Goal: Contribute content: Add original content to the website for others to see

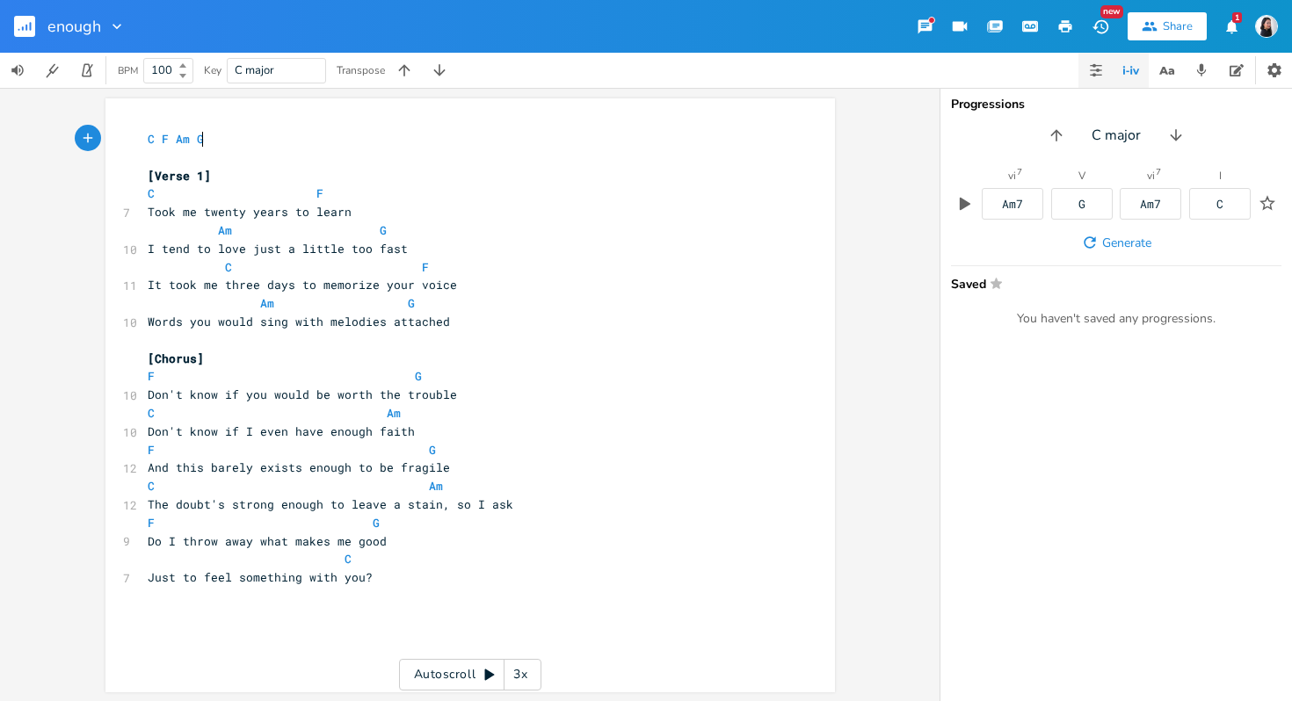
click at [1090, 80] on button "button" at bounding box center [1095, 70] width 35 height 35
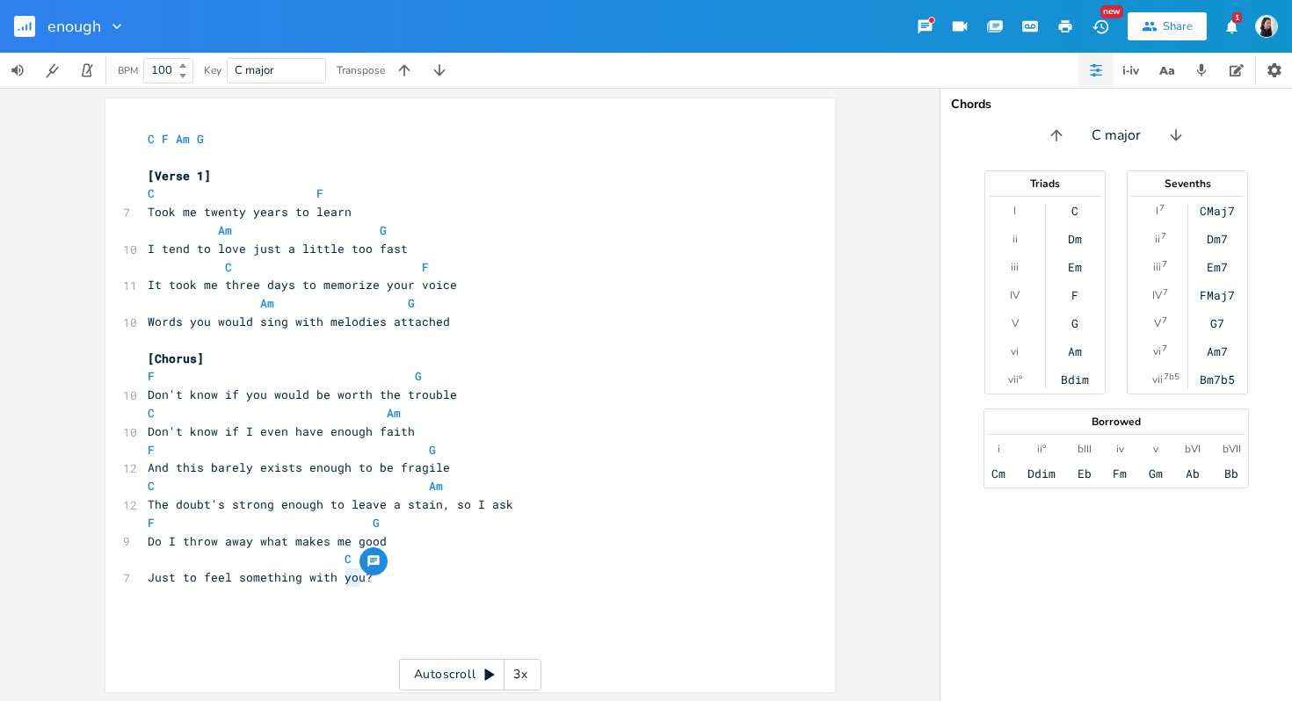
drag, startPoint x: 353, startPoint y: 580, endPoint x: 341, endPoint y: 582, distance: 12.4
click at [341, 582] on span "Just to feel something with you?" at bounding box center [260, 577] width 225 height 16
type textarea "a"
click at [452, 561] on pre "C" at bounding box center [461, 559] width 634 height 18
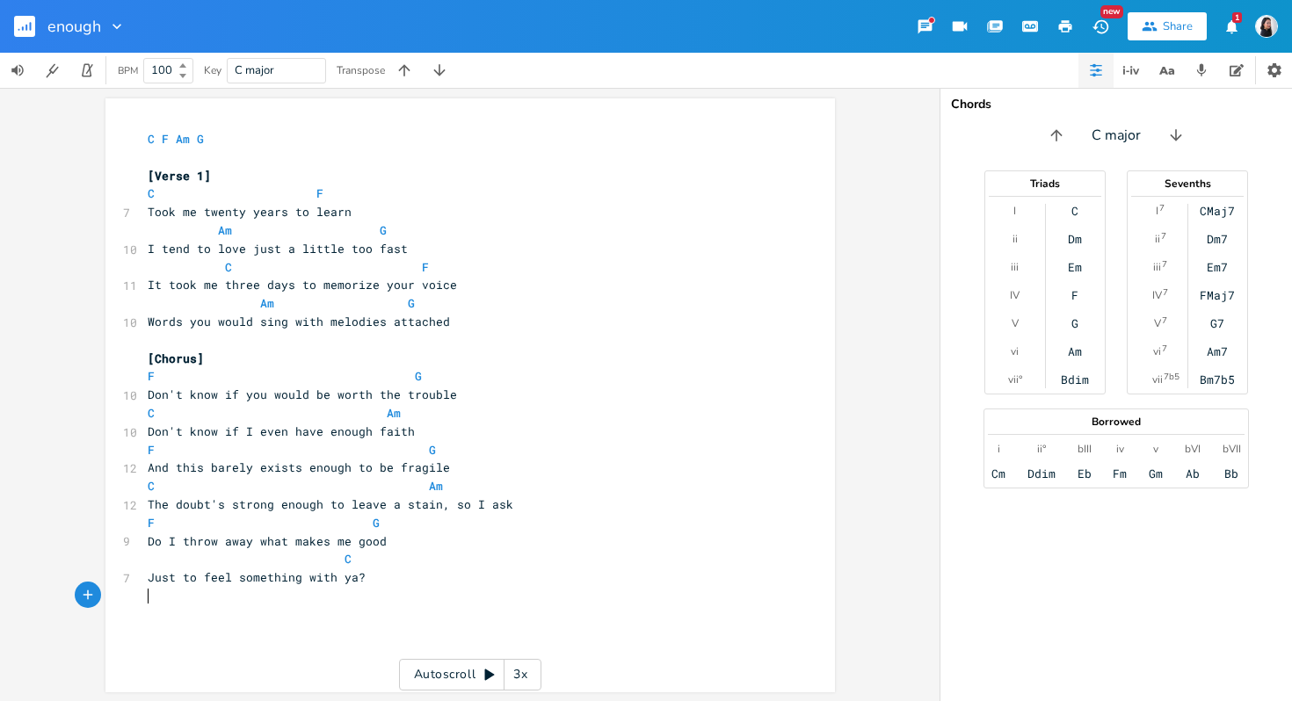
click at [462, 605] on div "x C F Am G ​ [Verse 1] C F 7 Took me twenty years to learn Am G 10 I tend to lo…" at bounding box center [461, 368] width 634 height 482
click at [462, 605] on pre "​" at bounding box center [461, 614] width 634 height 18
type textarea "[Verse 2]"
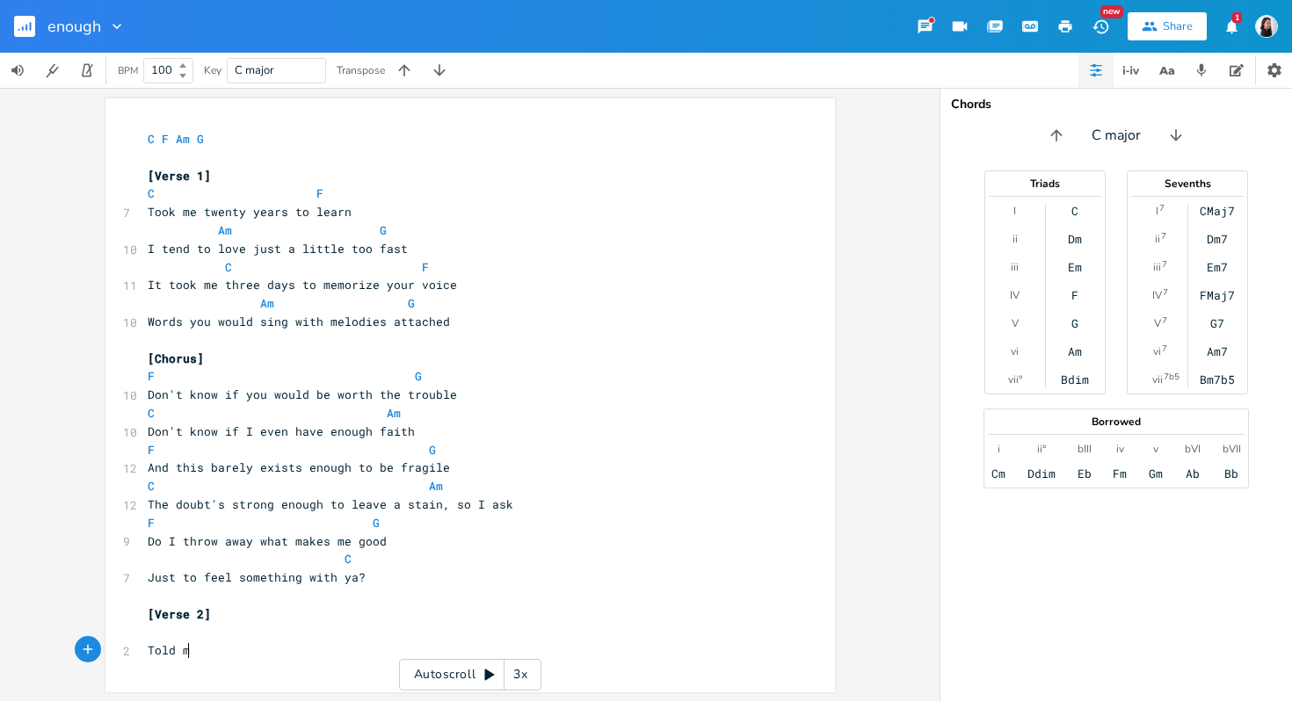
type textarea "Told my"
type textarea "I told myself it doens'"
type textarea "sn't make much sense"
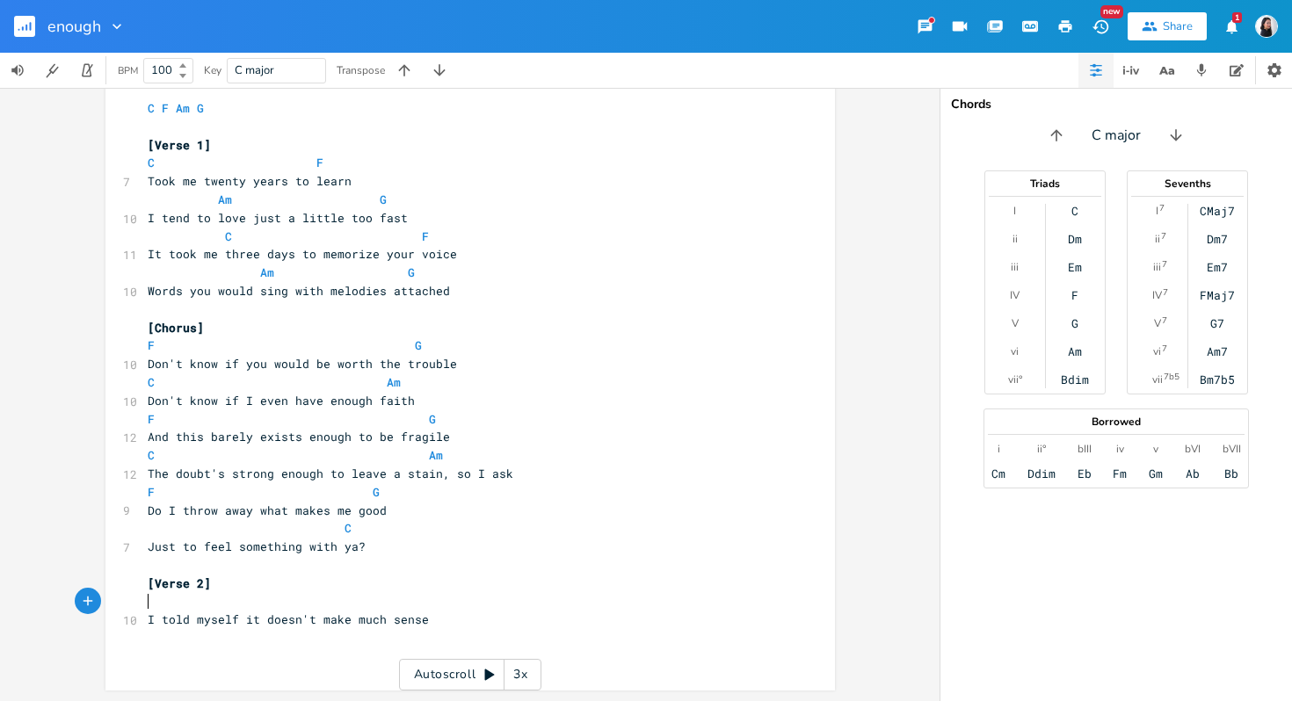
click at [287, 601] on pre "​" at bounding box center [461, 602] width 634 height 18
type textarea "C"
type textarea "F"
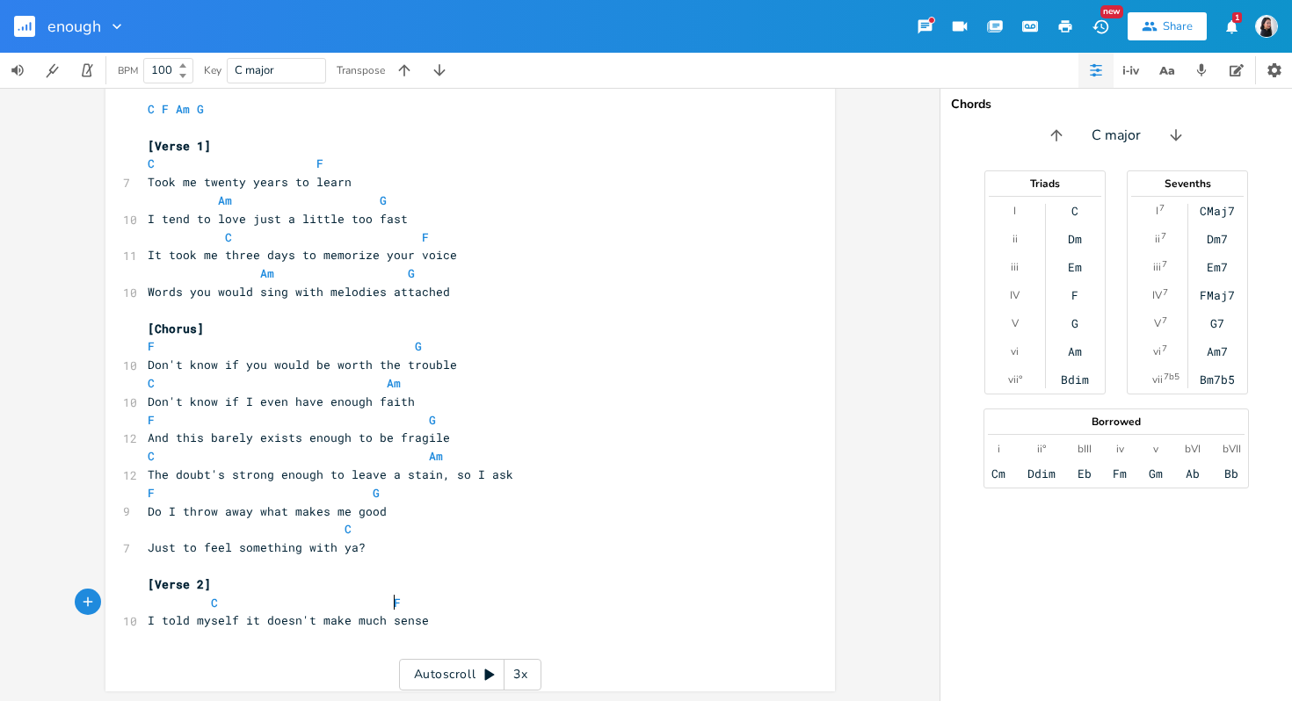
scroll to position [0, 14]
click at [199, 659] on pre "​" at bounding box center [461, 657] width 634 height 18
click at [199, 635] on pre "​" at bounding box center [461, 639] width 634 height 18
click at [198, 655] on pre "​" at bounding box center [461, 657] width 634 height 18
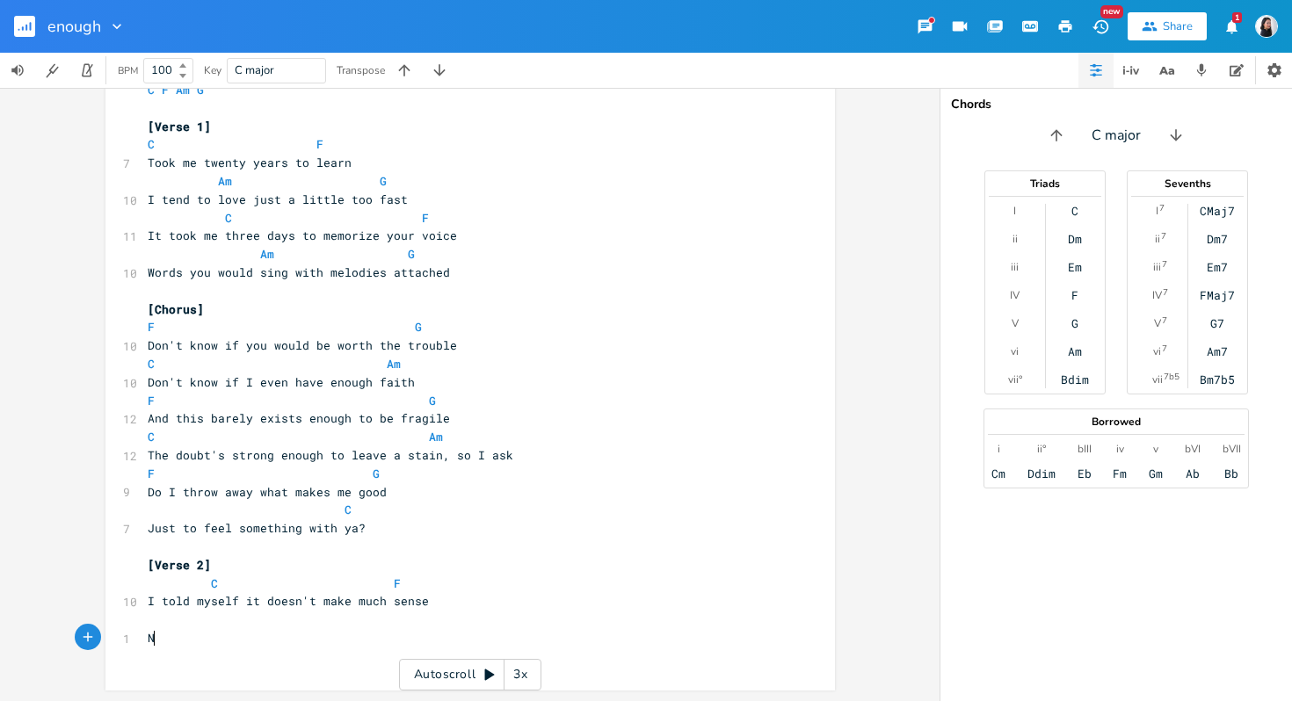
scroll to position [48, 0]
type textarea "Nothing about this"
type textarea "We're puzzle pieces from pictures"
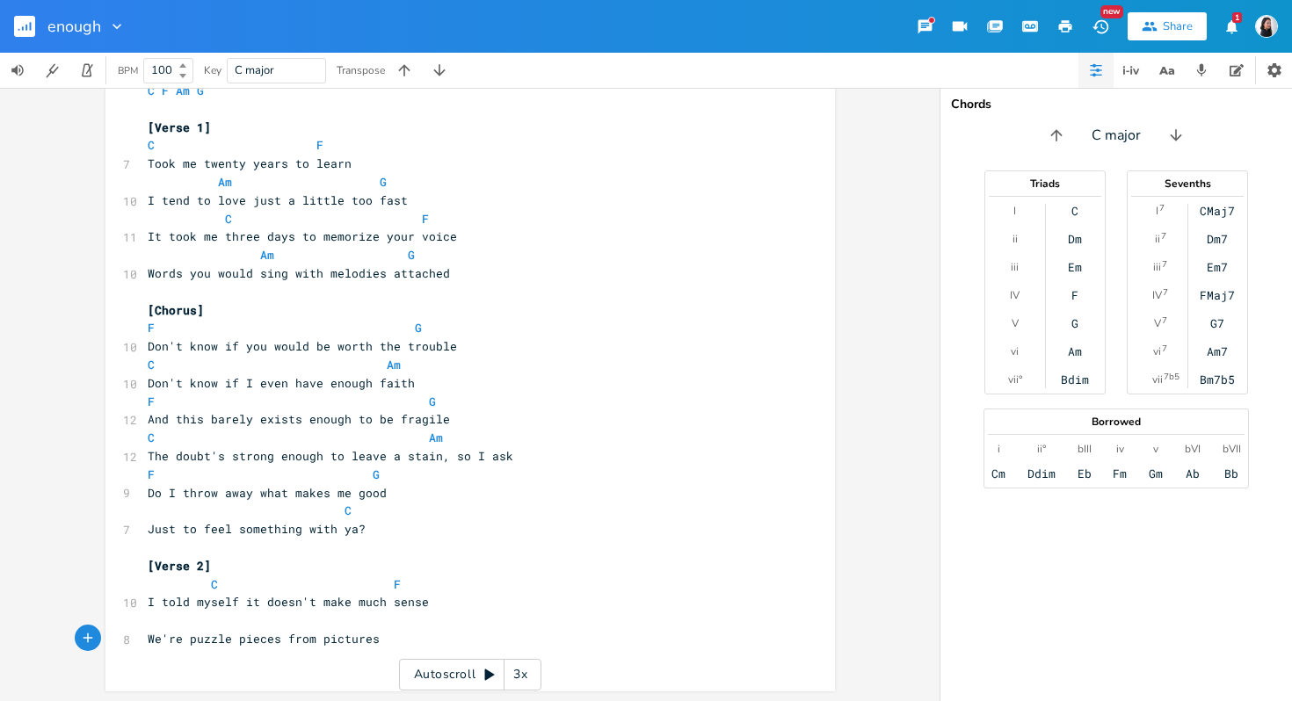
type textarea "res"
type textarea "so"
type textarea "so distinct"
click at [510, 621] on pre "​" at bounding box center [461, 621] width 634 height 18
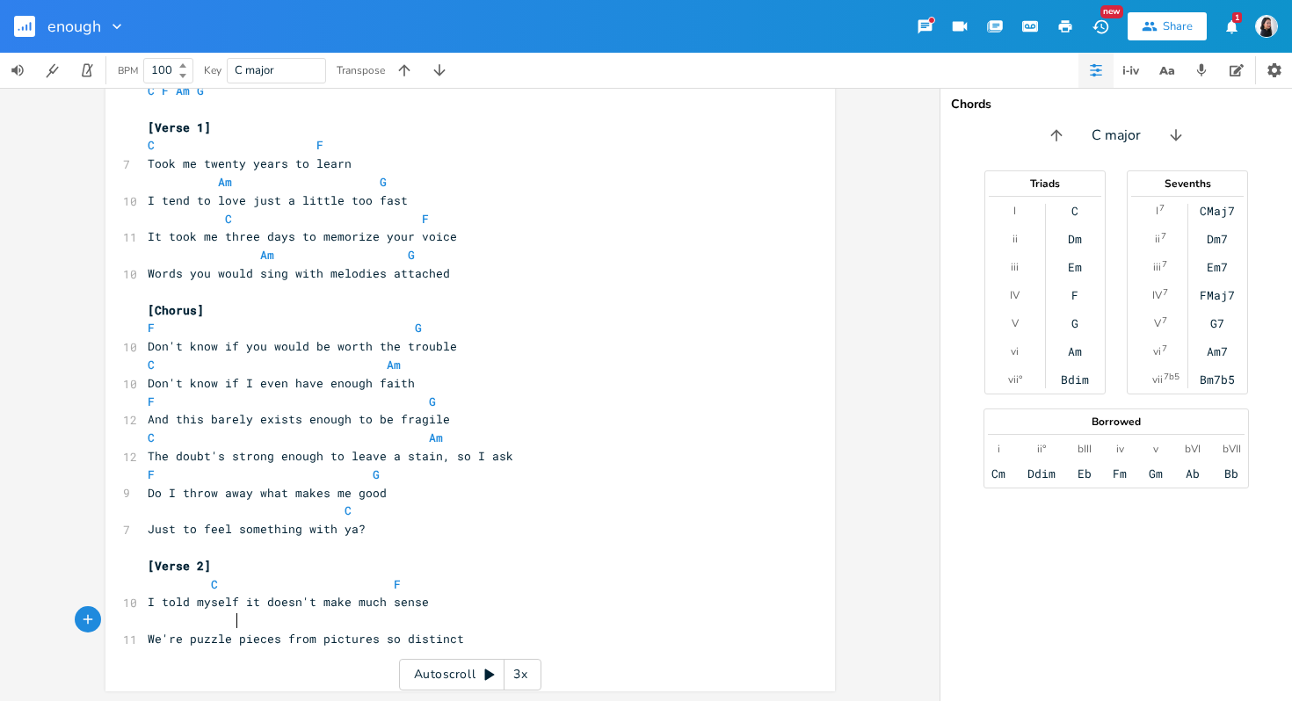
scroll to position [0, 3]
type textarea "Am"
type textarea "G"
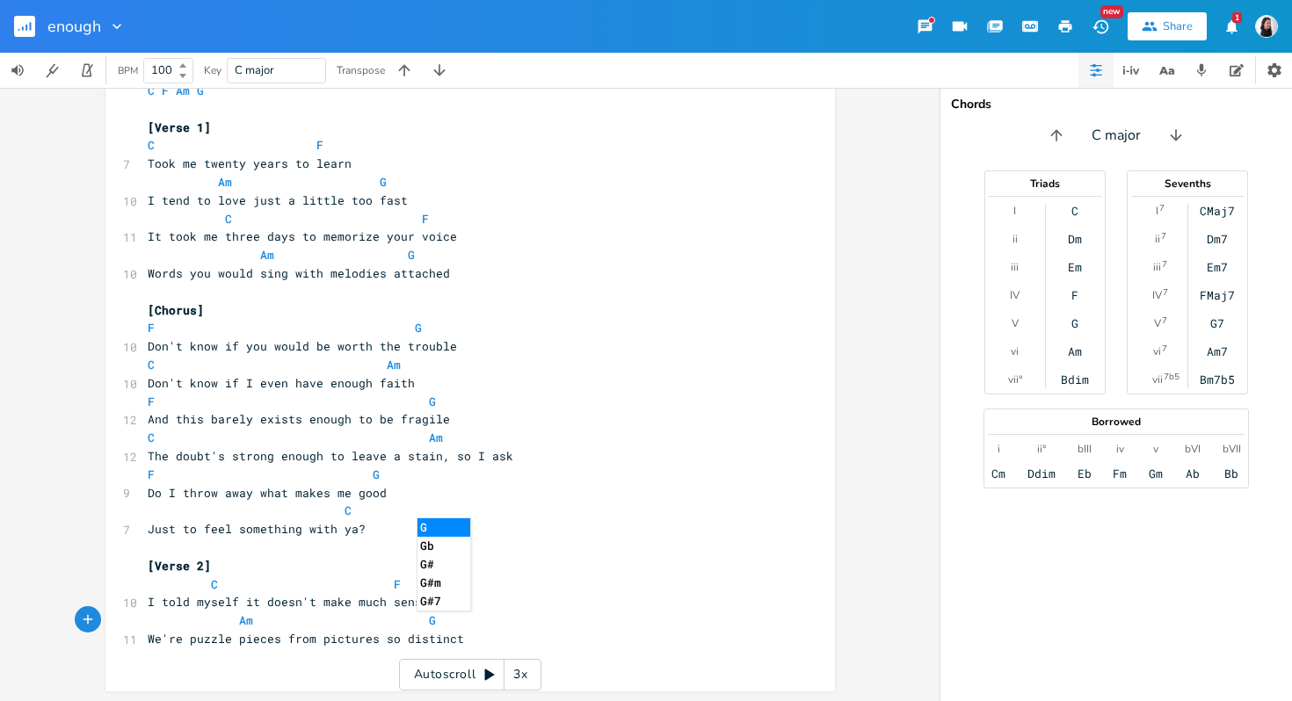
click at [633, 663] on pre "​" at bounding box center [461, 657] width 634 height 18
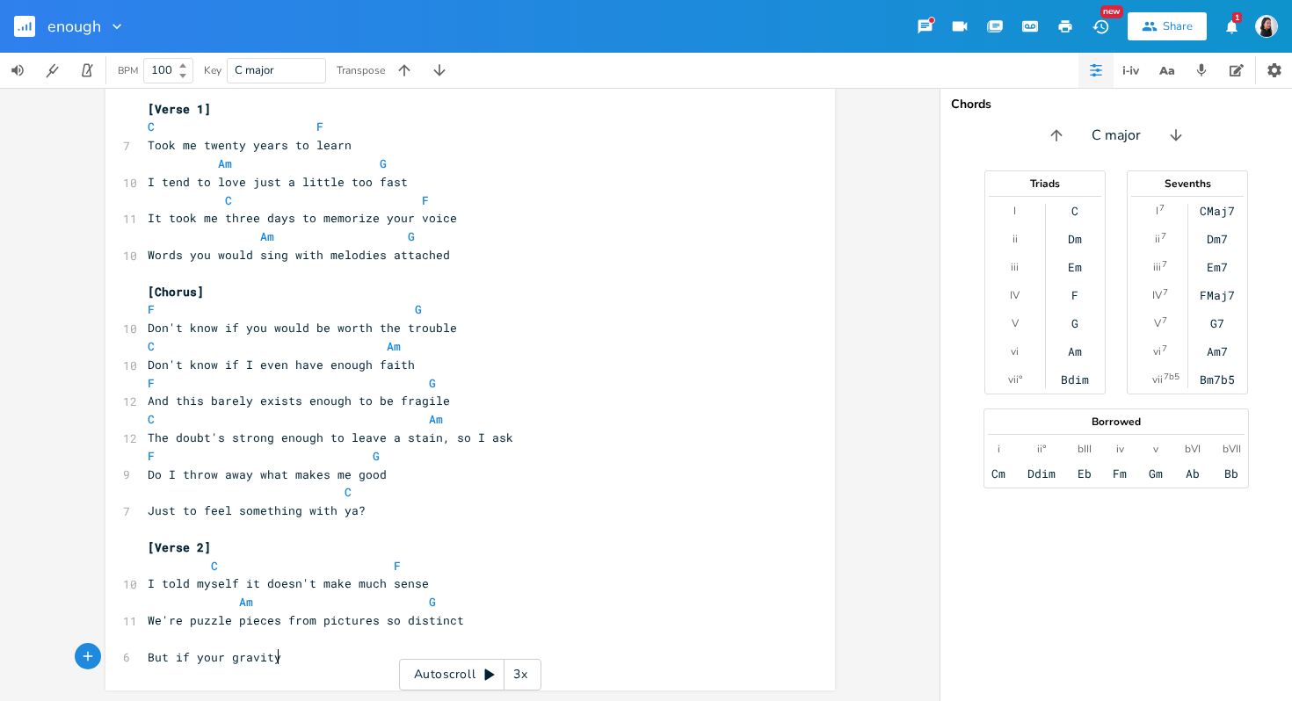
scroll to position [0, 96]
type textarea "But if your gravity wants to speak to me"
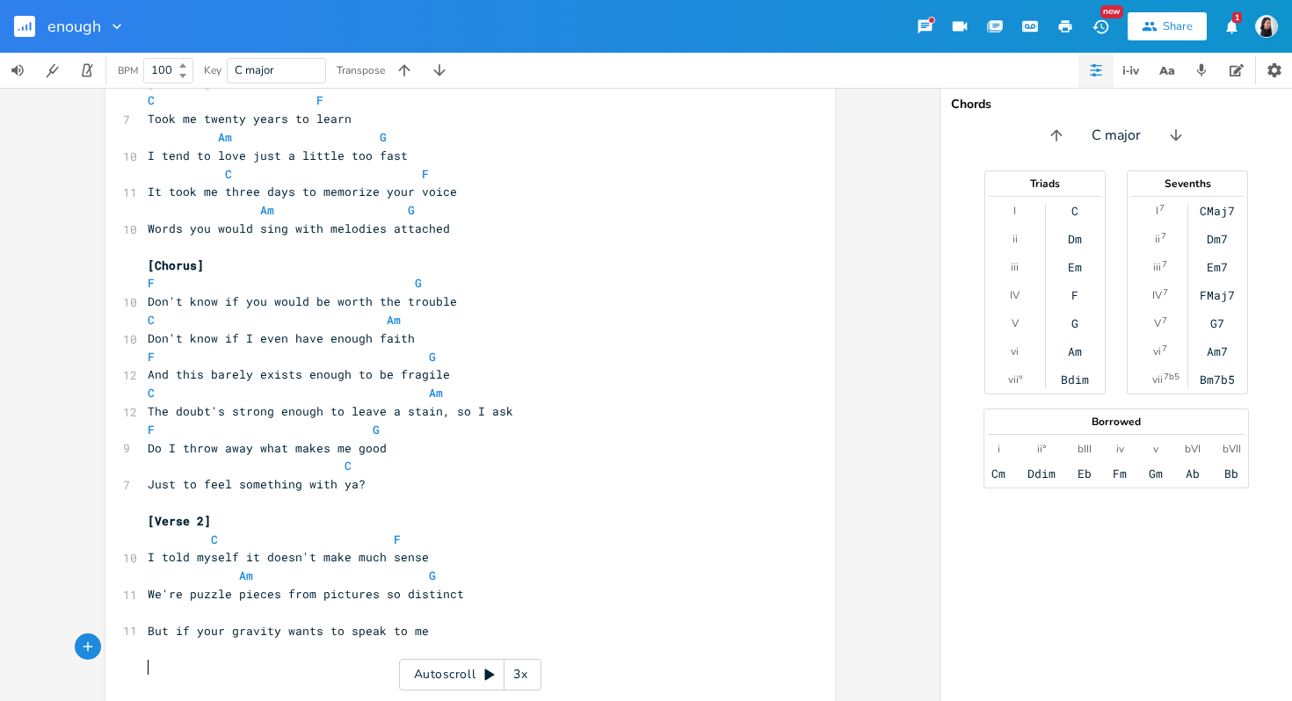
scroll to position [104, 0]
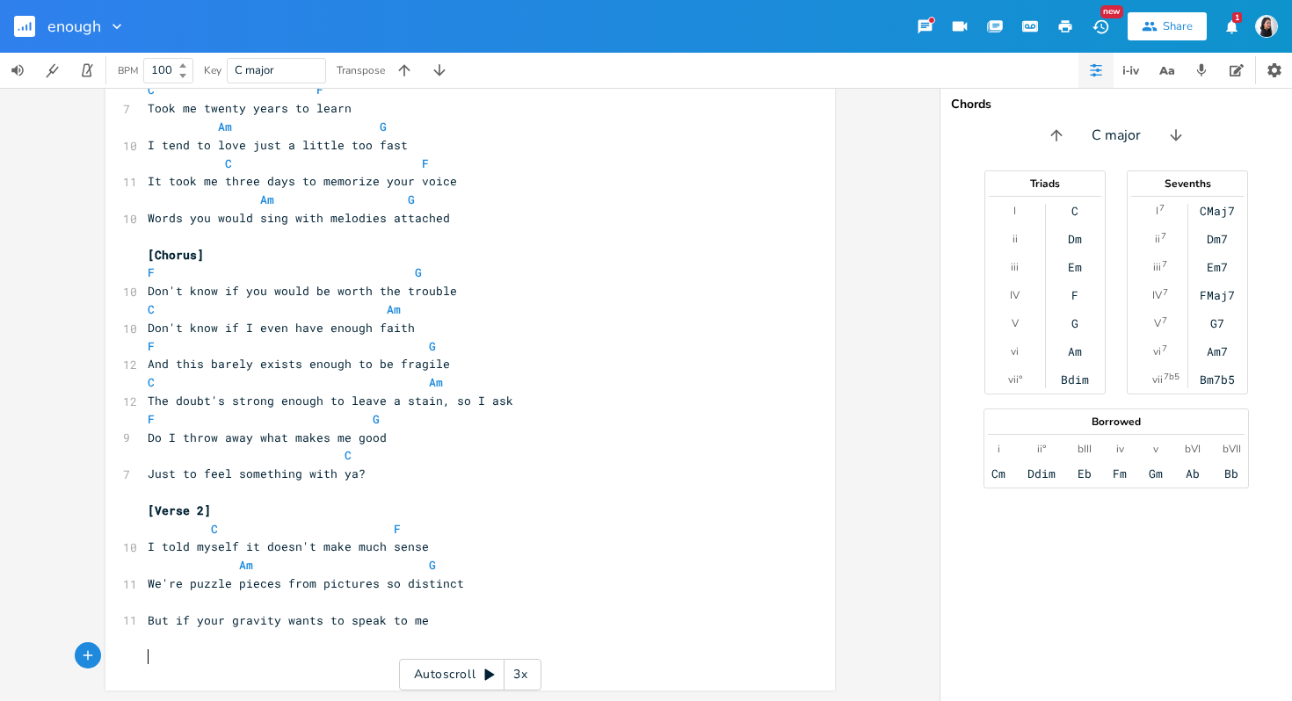
click at [227, 598] on pre "​" at bounding box center [461, 602] width 634 height 18
type textarea "C"
type textarea "F"
drag, startPoint x: 270, startPoint y: 619, endPoint x: 373, endPoint y: 619, distance: 102.8
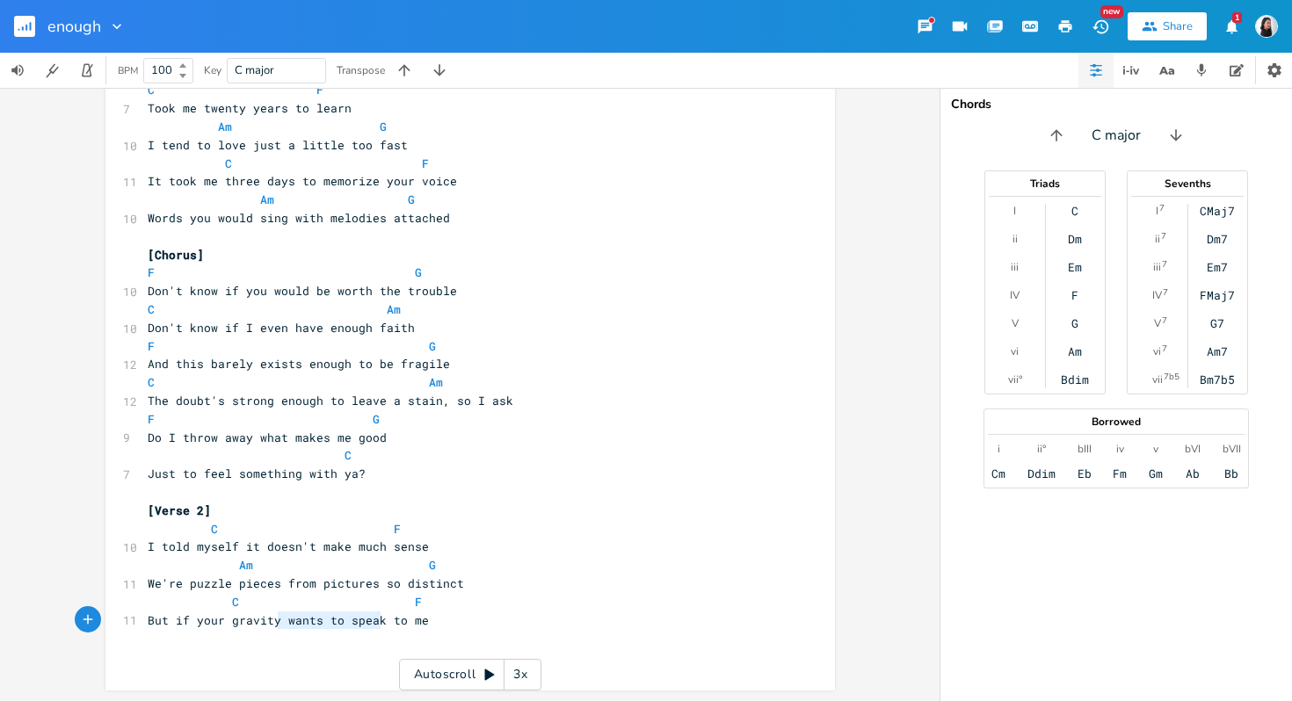
click at [373, 619] on span "But if your gravity wants to speak to me" at bounding box center [288, 620] width 281 height 16
type textarea "'s calling out"
click at [398, 605] on span "C F" at bounding box center [285, 602] width 274 height 16
click at [471, 655] on pre "​" at bounding box center [461, 657] width 634 height 18
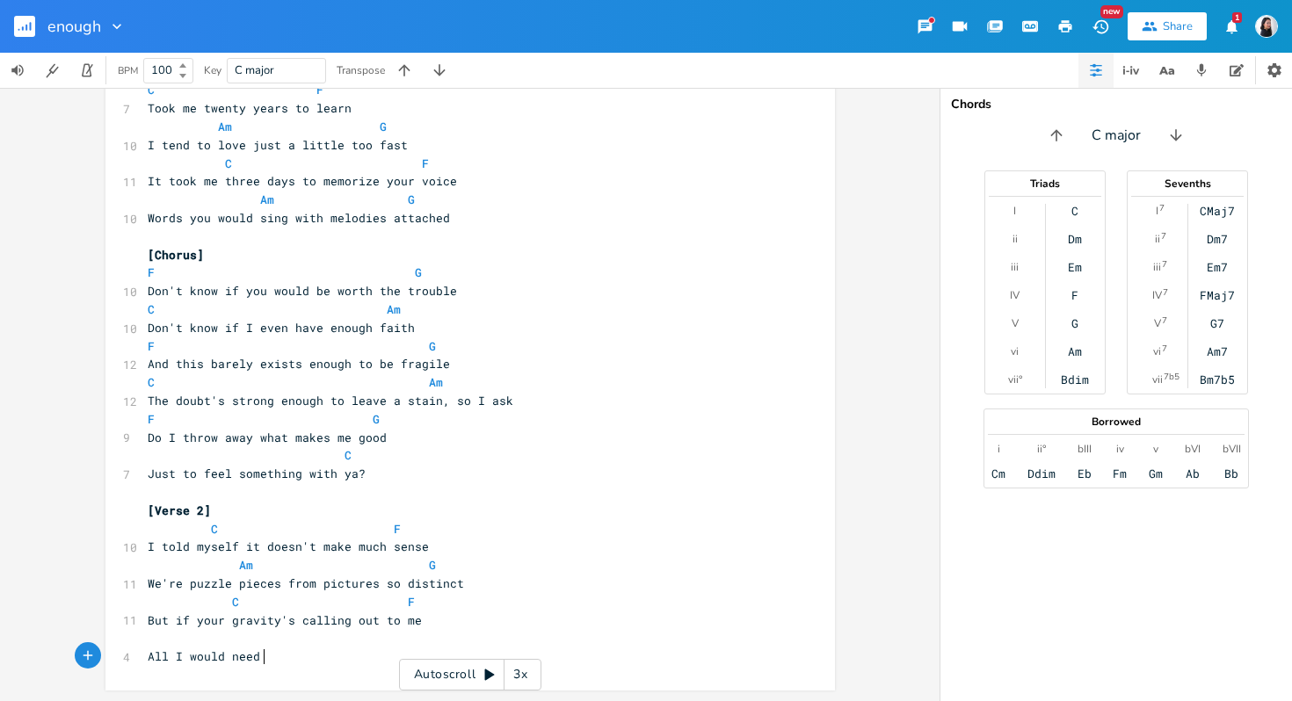
scroll to position [0, 98]
type textarea "All I would need if"
type textarea "s you to d"
type textarea "raise a"
type textarea "your drink"
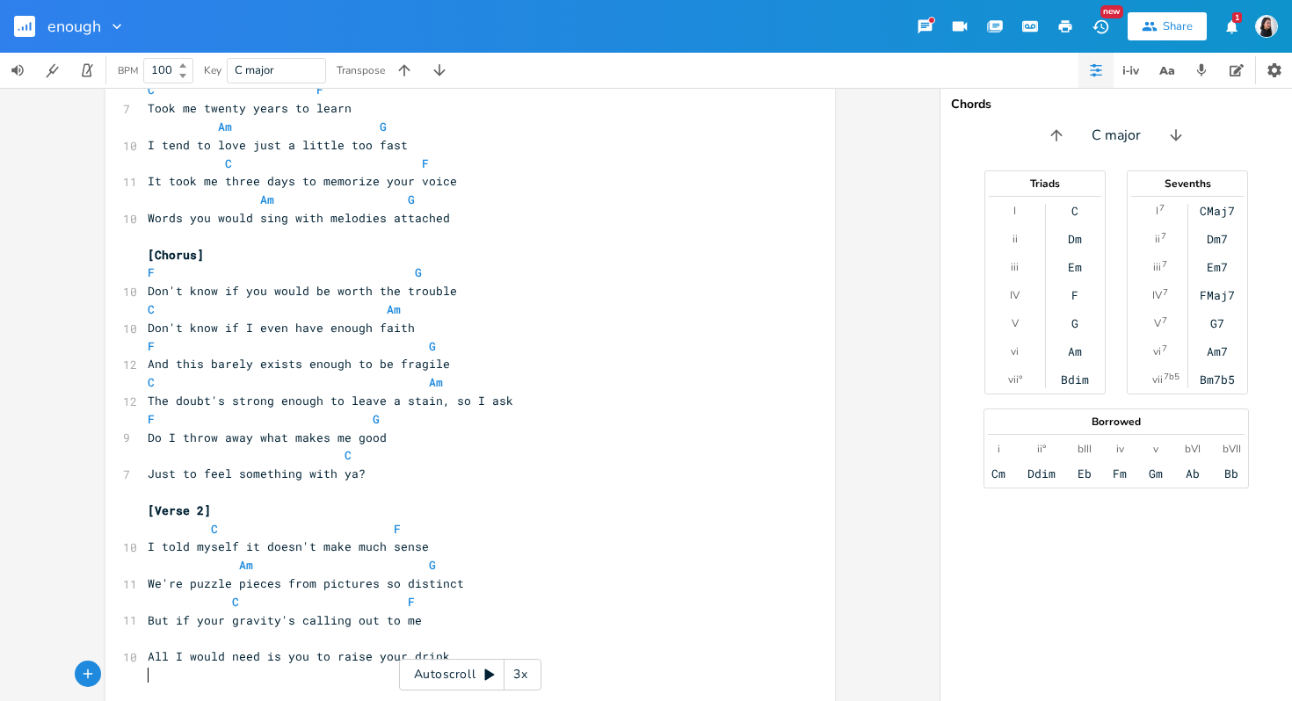
scroll to position [0, 0]
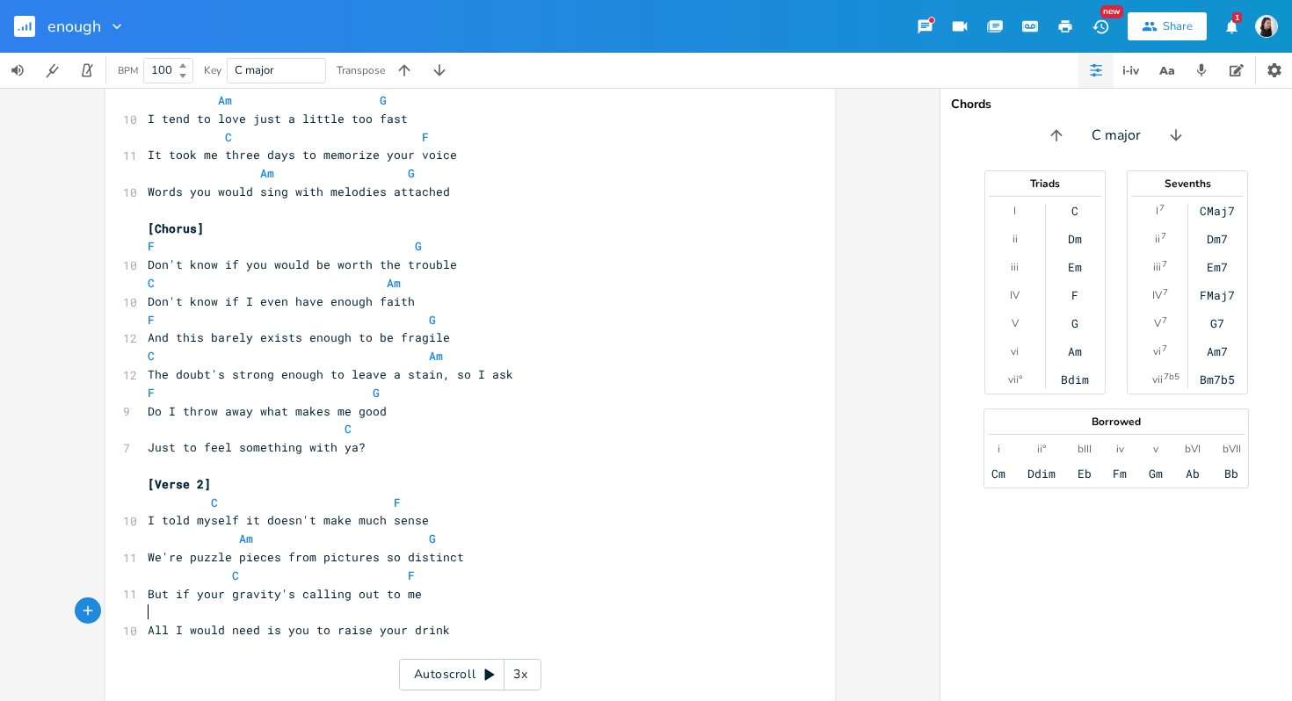
click at [282, 617] on pre "​" at bounding box center [461, 612] width 634 height 18
type textarea "Am"
type textarea "F"
type textarea "All I would need is you to raise your drink"
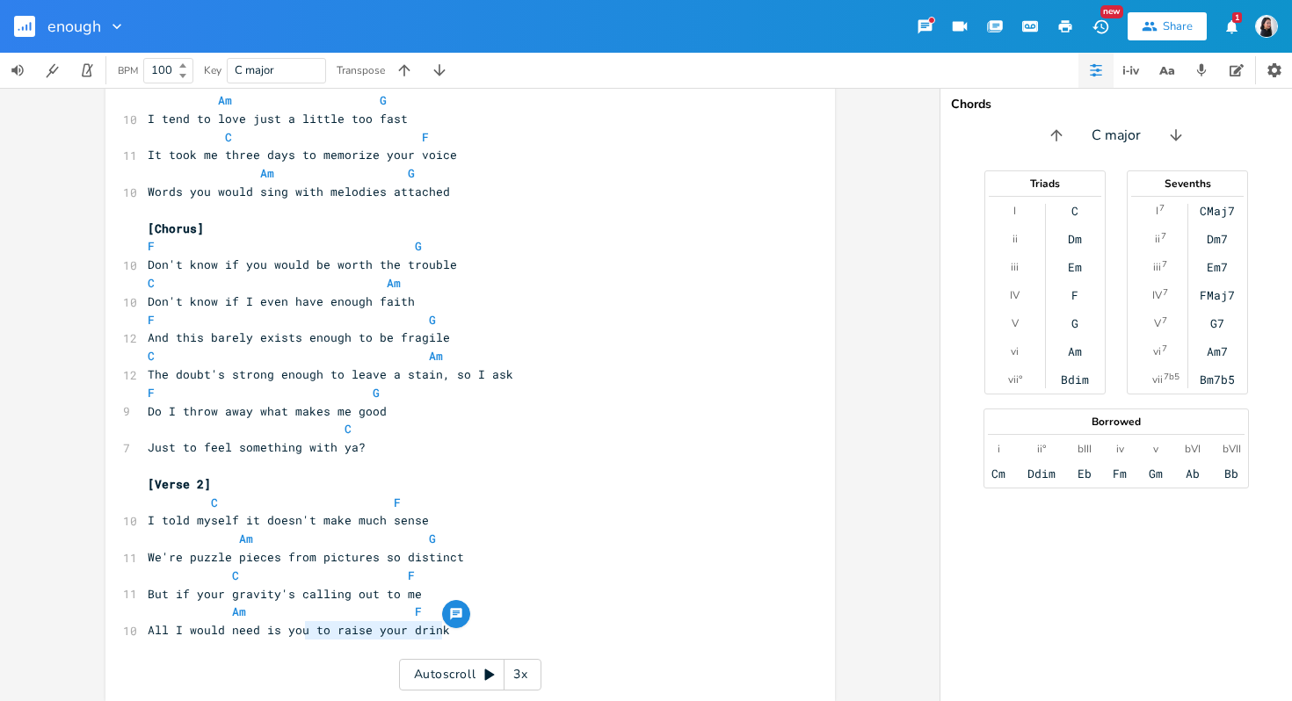
type textarea "to raise your drink"
drag, startPoint x: 489, startPoint y: 637, endPoint x: 303, endPoint y: 638, distance: 185.4
click at [303, 638] on pre "All I would need is you to raise your drink" at bounding box center [461, 630] width 634 height 18
click at [525, 634] on pre "All I would need is you to raise your drink" at bounding box center [461, 630] width 634 height 18
type textarea "All I would need is you to raise your drink"
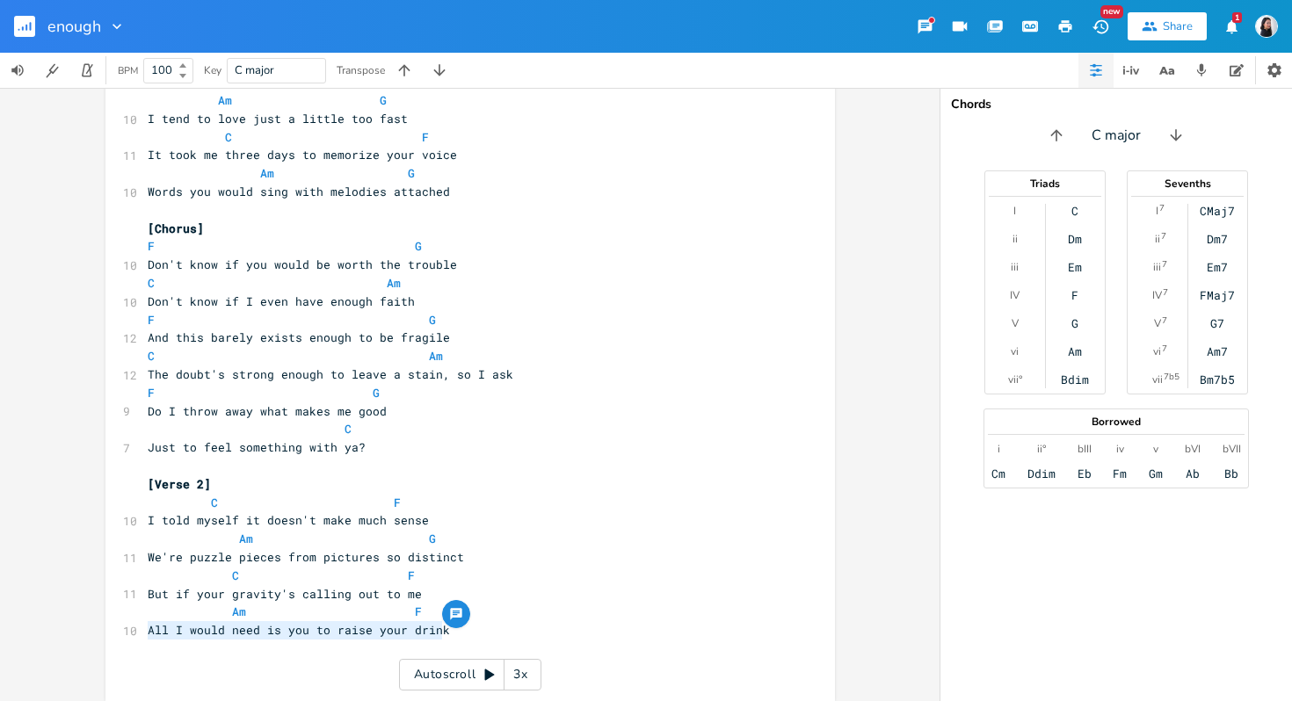
drag, startPoint x: 488, startPoint y: 623, endPoint x: 93, endPoint y: 623, distance: 394.5
click at [92, 624] on div "All I would need is you to raise your drink x C F Am G ​ [Verse 1] C F 7 Took m…" at bounding box center [469, 394] width 939 height 613
click at [239, 638] on pre "All I would need is you to raise your drink" at bounding box center [461, 630] width 634 height 18
drag, startPoint x: 327, startPoint y: 634, endPoint x: 435, endPoint y: 634, distance: 108.1
click at [435, 634] on span "All I would need is you to raise your drink" at bounding box center [299, 630] width 302 height 16
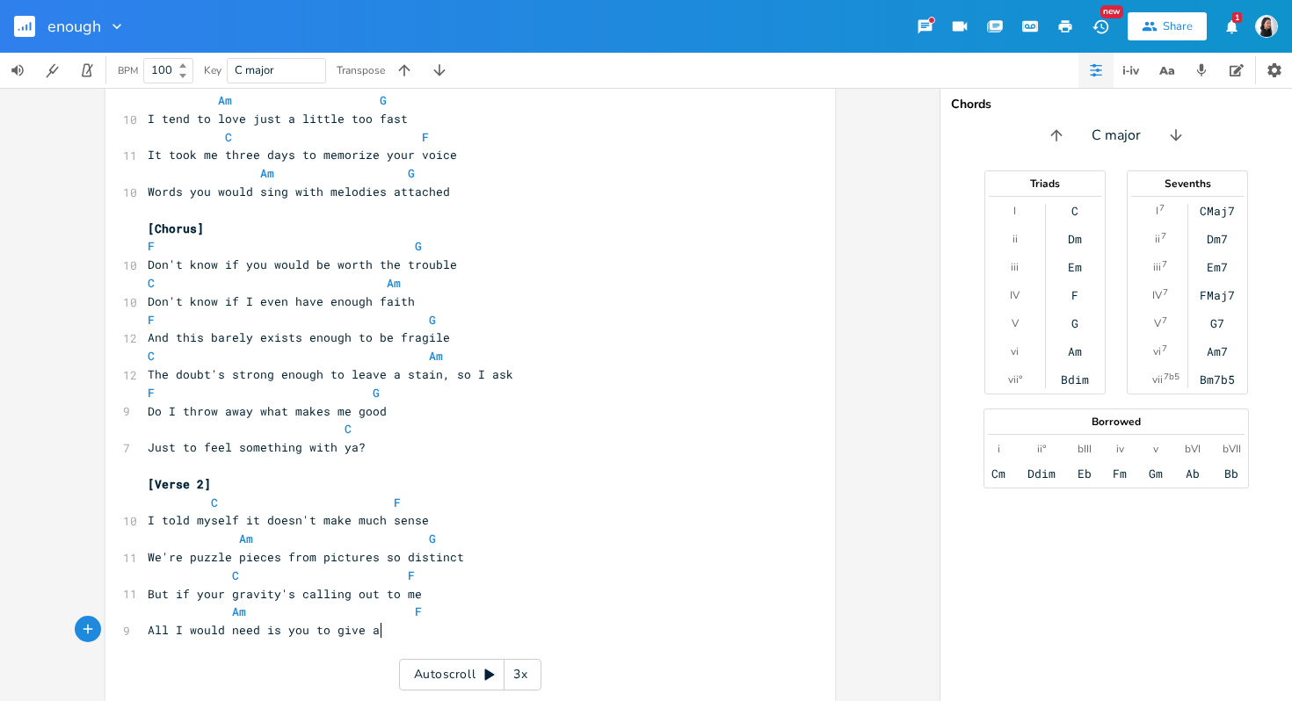
type textarea "give a wn"
type textarea "ink"
click at [415, 604] on span "F" at bounding box center [418, 612] width 7 height 17
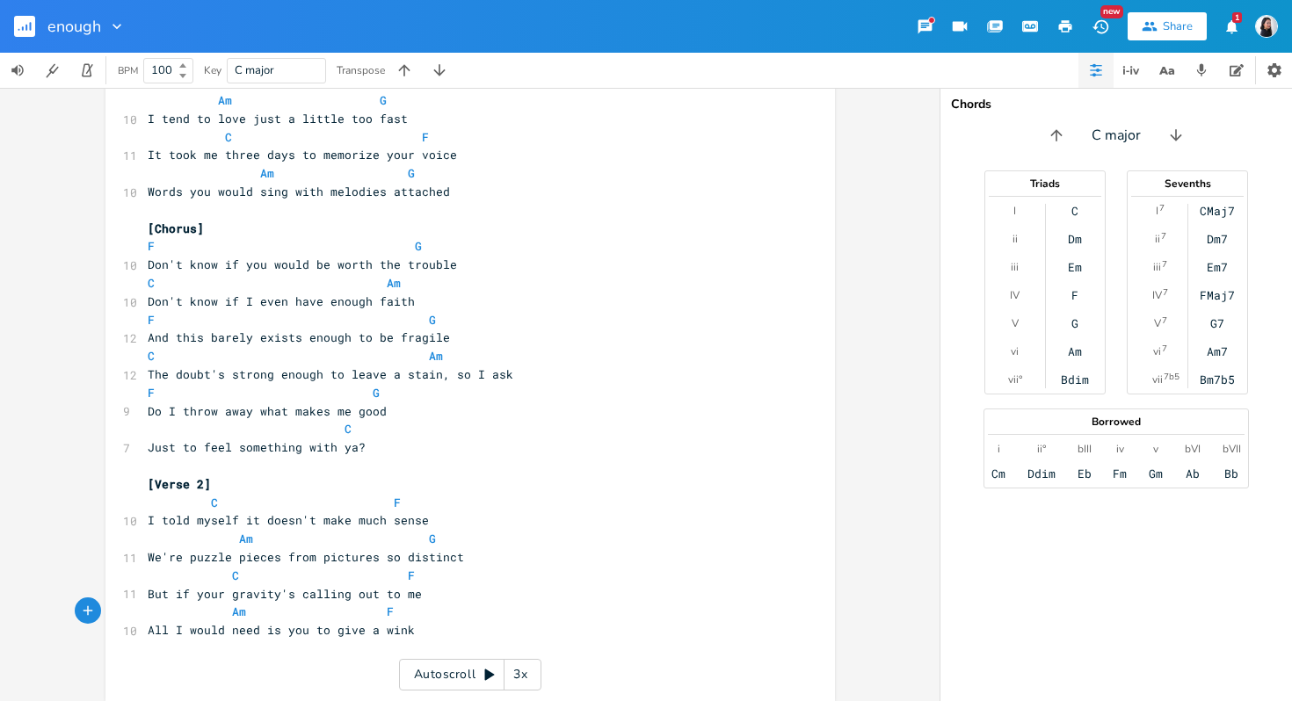
click at [490, 648] on pre "​" at bounding box center [461, 649] width 634 height 18
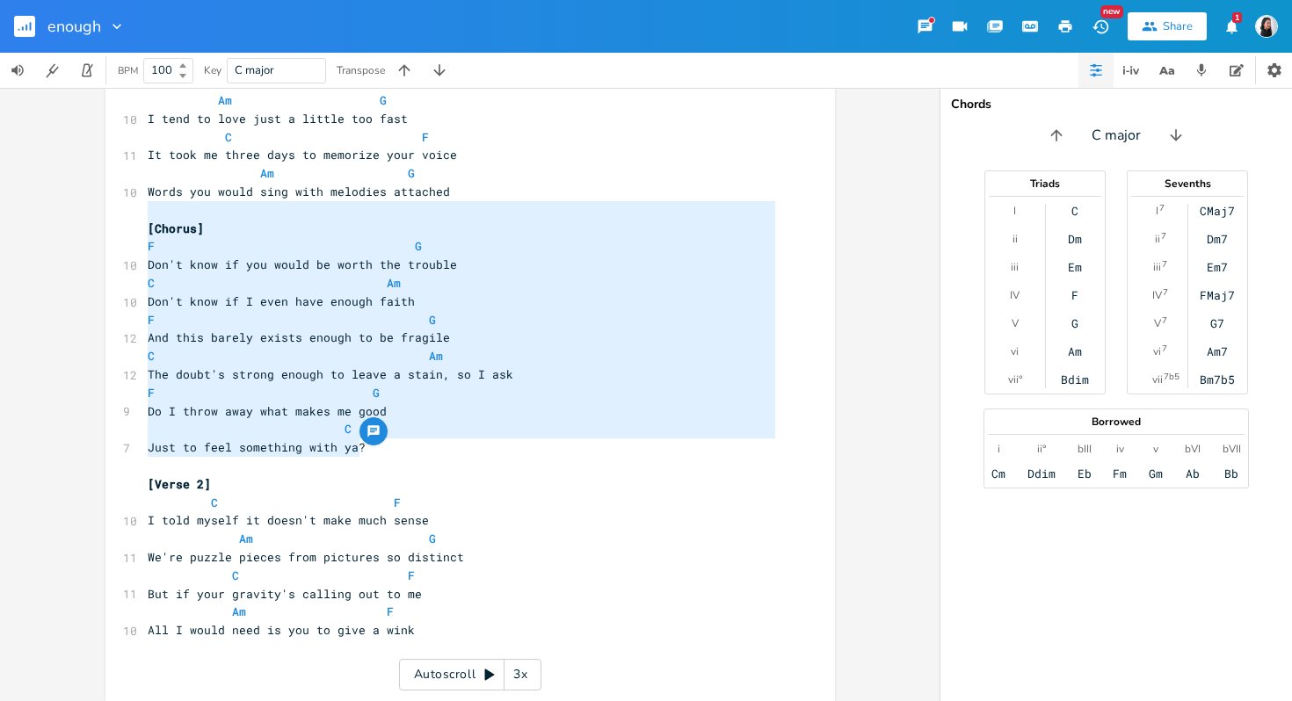
type textarea "[Chorus] F G Don't know if you would be worth the trouble C Am Don't know if I …"
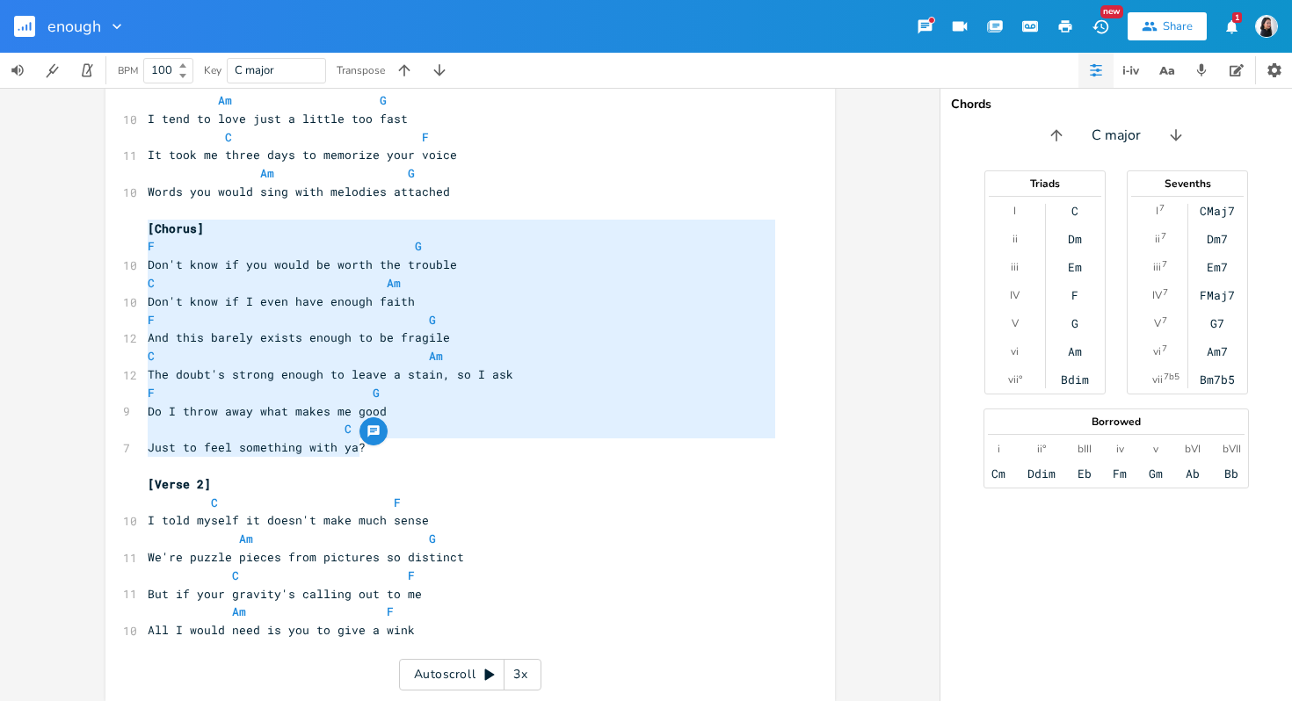
drag, startPoint x: 400, startPoint y: 448, endPoint x: 19, endPoint y: 226, distance: 440.6
click at [19, 226] on div "[Chorus] F G Don't know if you would be worth the trouble C Am Don't know if I …" at bounding box center [469, 394] width 939 height 613
click at [470, 648] on pre "​" at bounding box center [461, 649] width 634 height 18
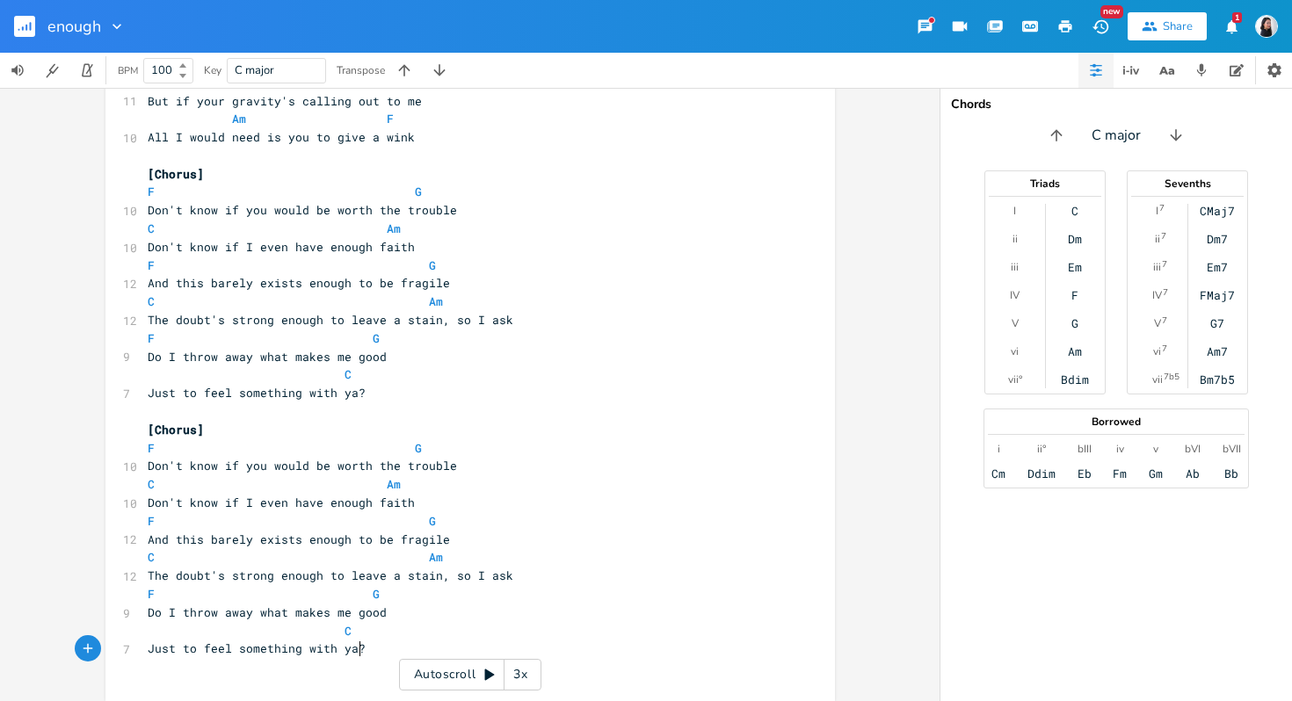
scroll to position [634, 0]
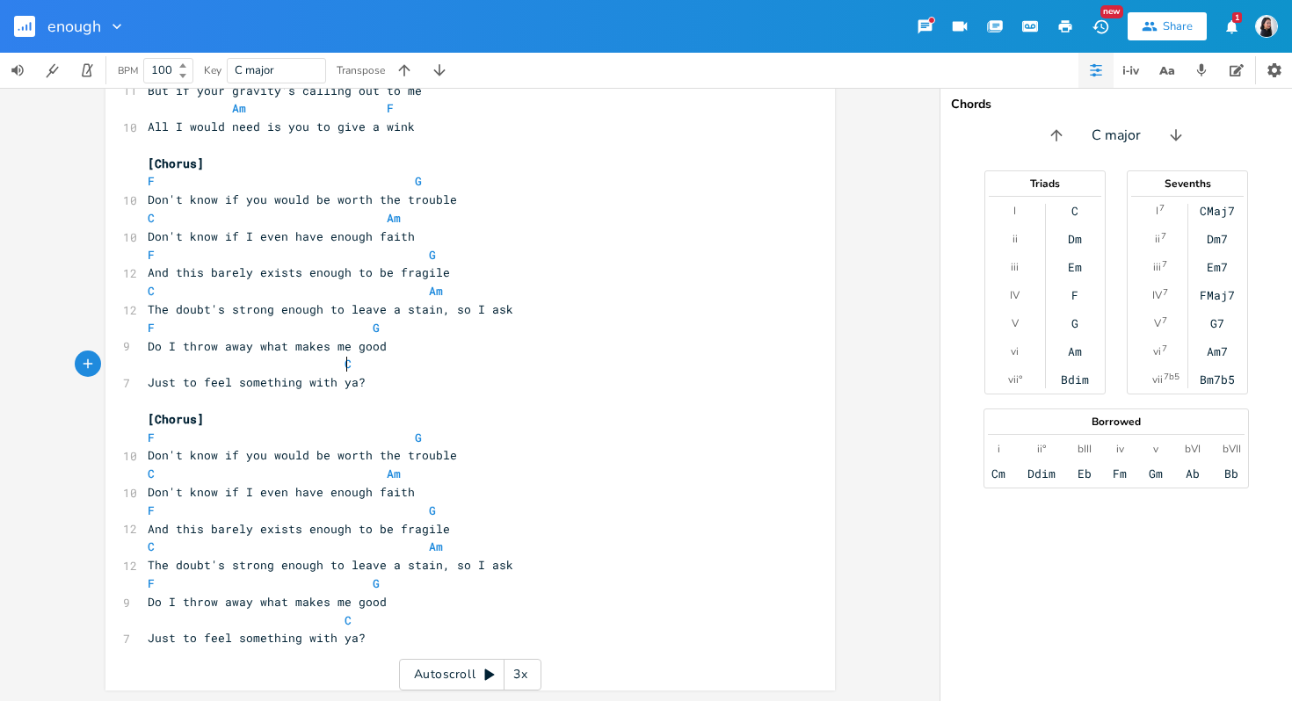
click at [499, 365] on pre "C" at bounding box center [461, 364] width 634 height 18
click at [498, 380] on pre "Just to feel something with ya?" at bounding box center [461, 382] width 634 height 18
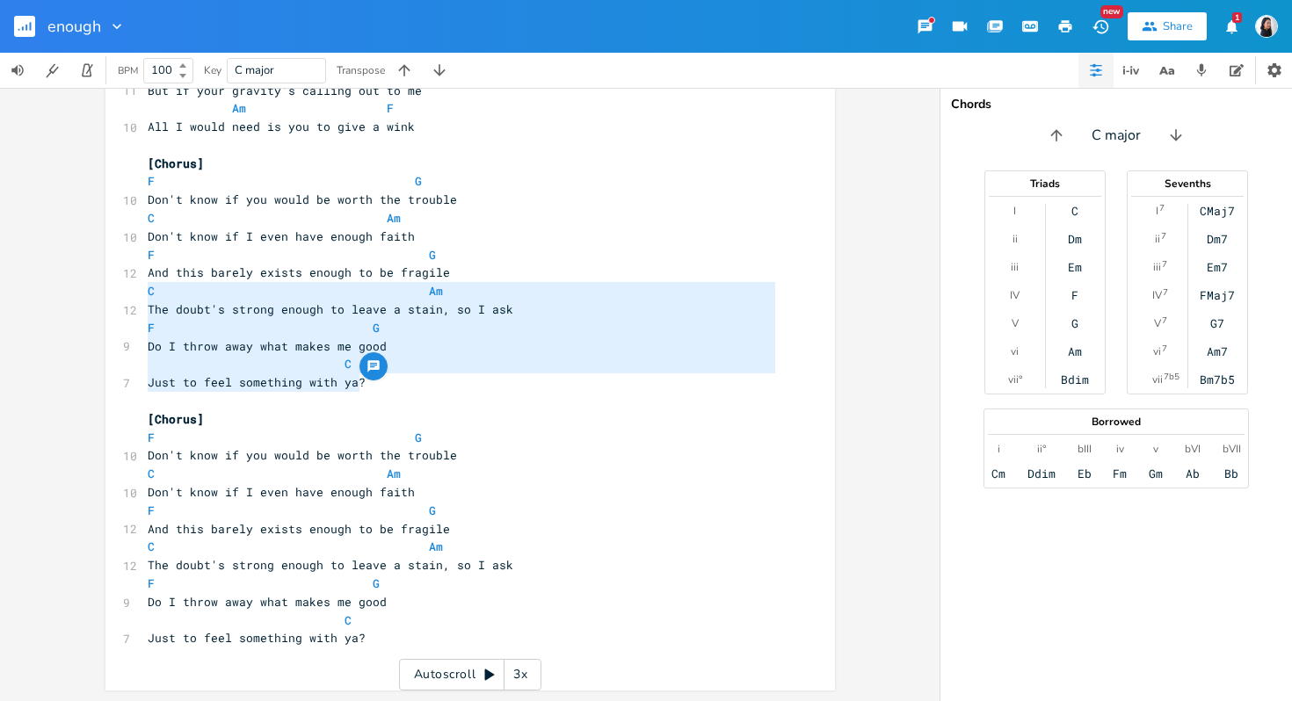
type textarea "C Just to feel something with ya?"
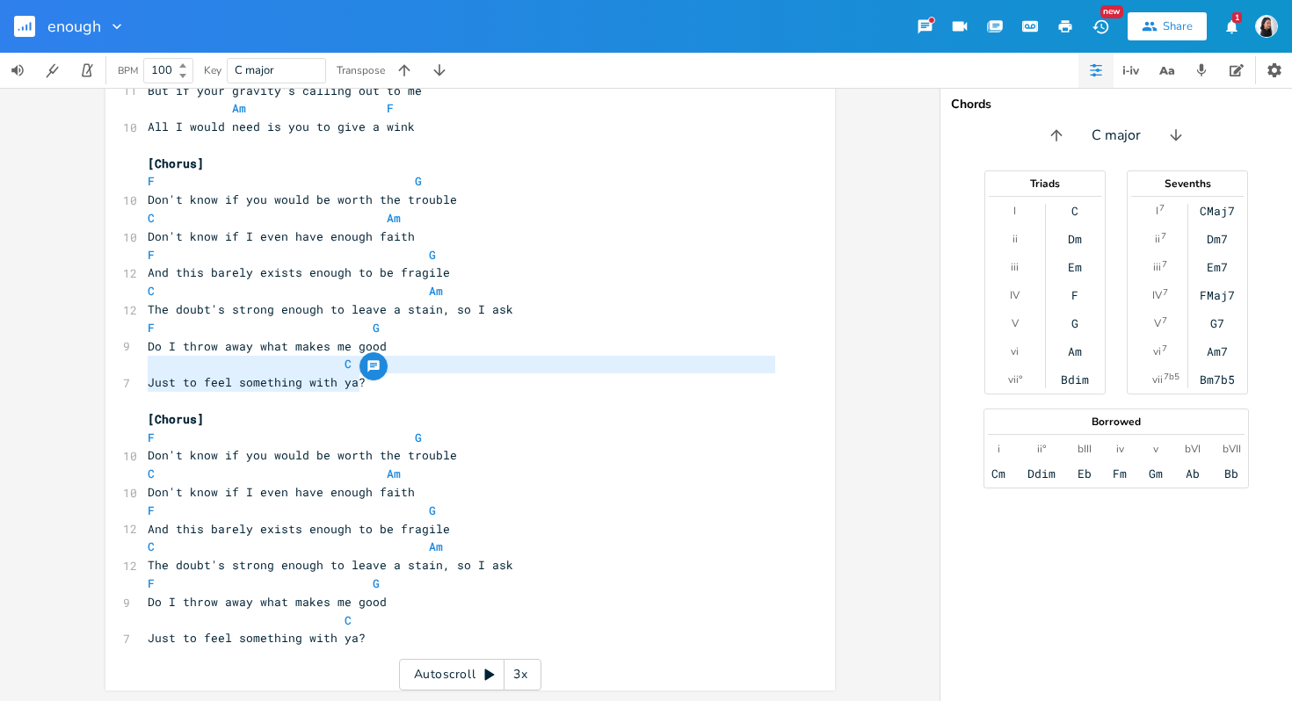
drag, startPoint x: 498, startPoint y: 380, endPoint x: 23, endPoint y: 368, distance: 475.5
click at [22, 368] on div "C Just to feel something with ya? x C F Am G ​ [Verse 1] C F 7 Took me twenty y…" at bounding box center [469, 394] width 939 height 613
click at [193, 424] on span "[Chorus]" at bounding box center [176, 419] width 56 height 16
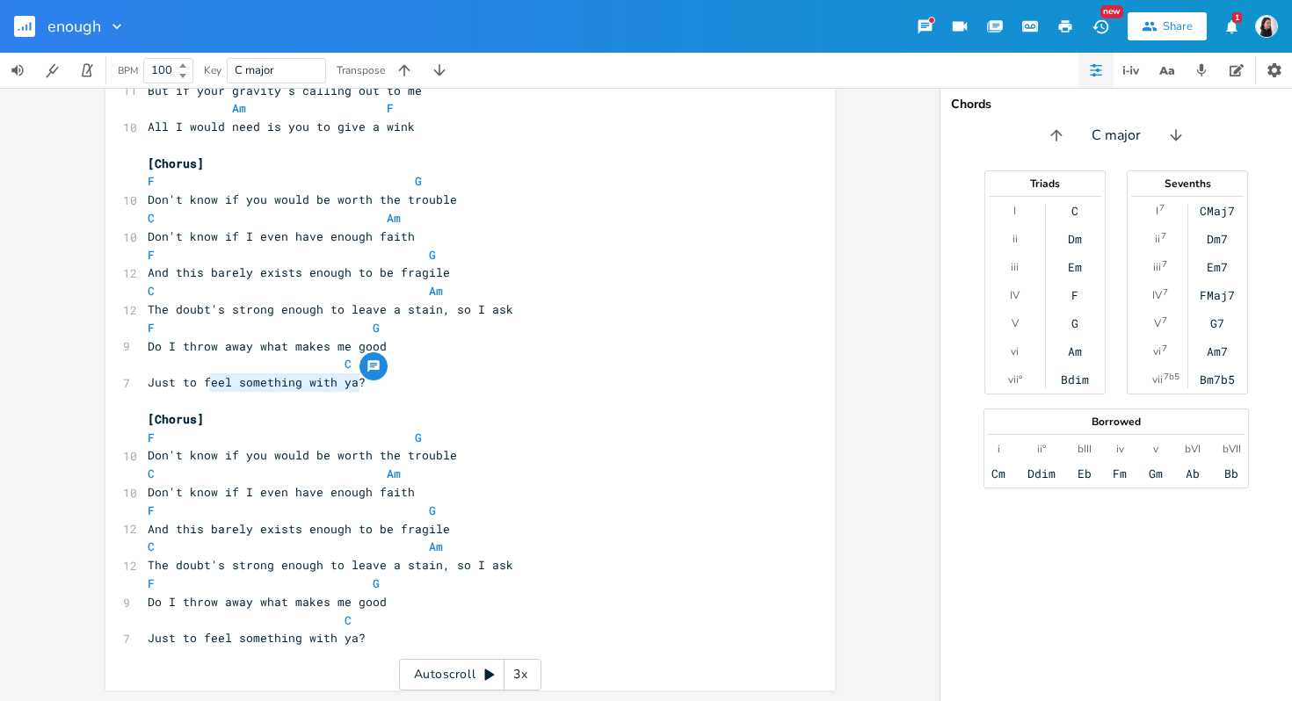
drag, startPoint x: 401, startPoint y: 382, endPoint x: 204, endPoint y: 387, distance: 196.9
click at [204, 387] on pre "Just to feel something with ya?" at bounding box center [461, 382] width 634 height 18
type textarea "f"
type textarea "ind that"
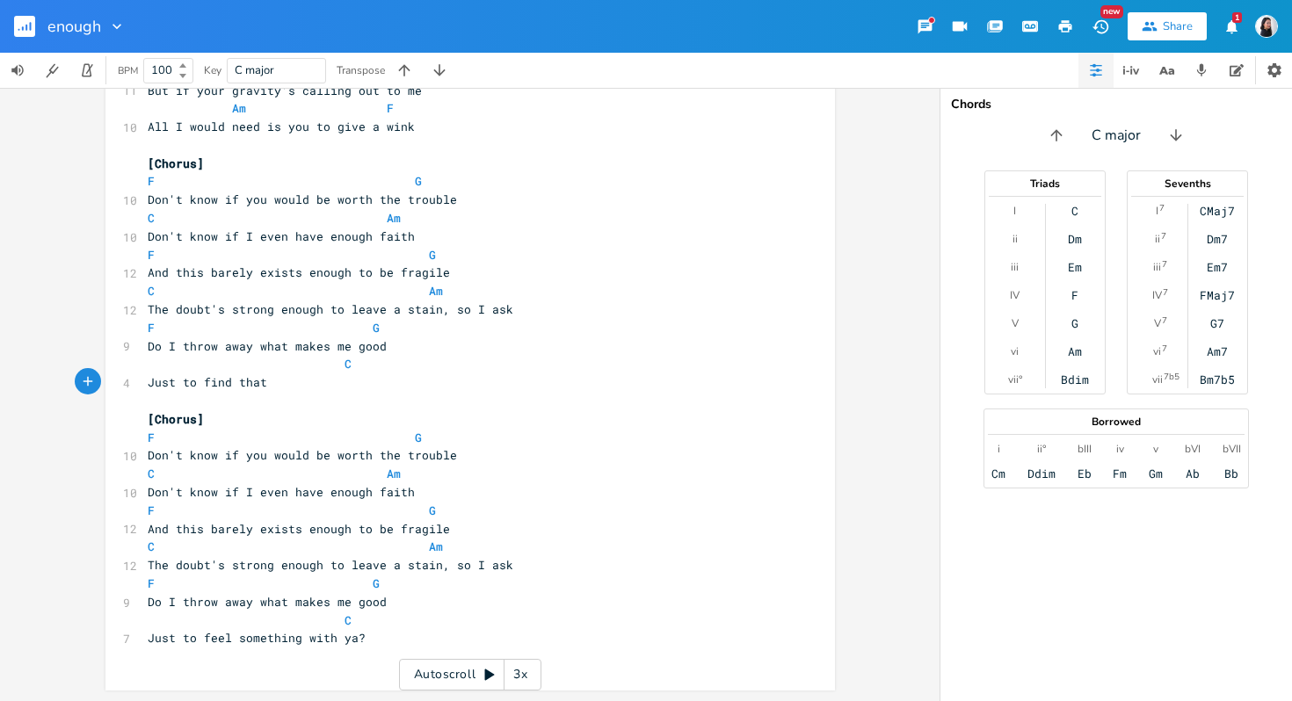
scroll to position [0, 42]
type textarea "t"
click at [380, 376] on pre "Just to find that" at bounding box center [461, 382] width 634 height 18
type textarea "C"
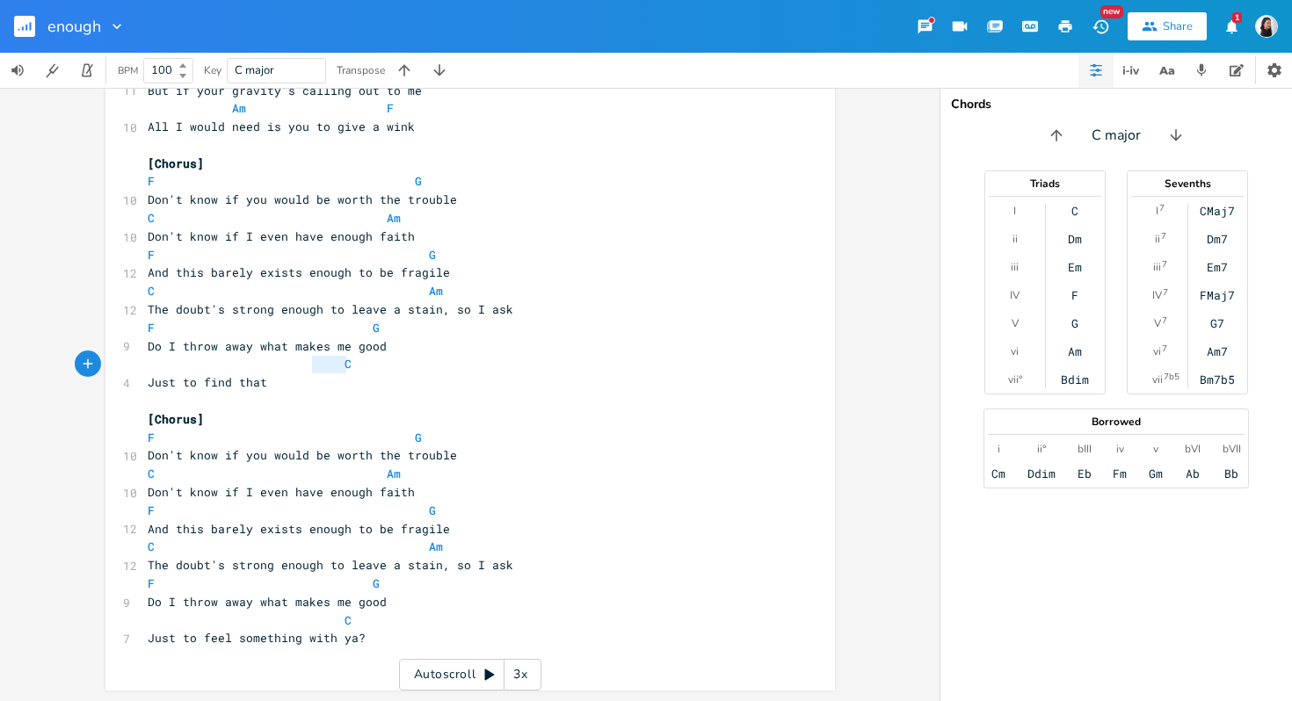
drag, startPoint x: 379, startPoint y: 364, endPoint x: 291, endPoint y: 364, distance: 87.9
click at [291, 364] on pre "C" at bounding box center [461, 364] width 634 height 18
click at [313, 380] on pre "Just to find that" at bounding box center [461, 382] width 634 height 18
type textarea "I"
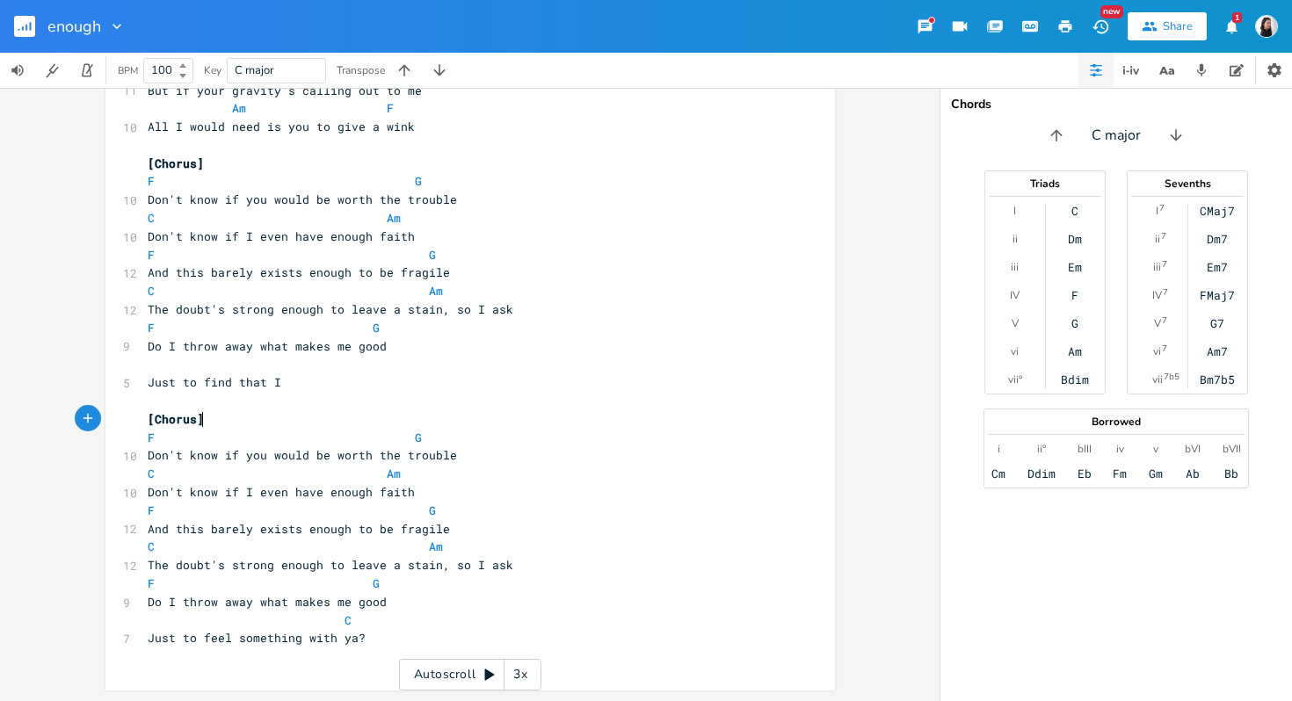
click at [468, 412] on pre "[Chorus]" at bounding box center [461, 419] width 634 height 18
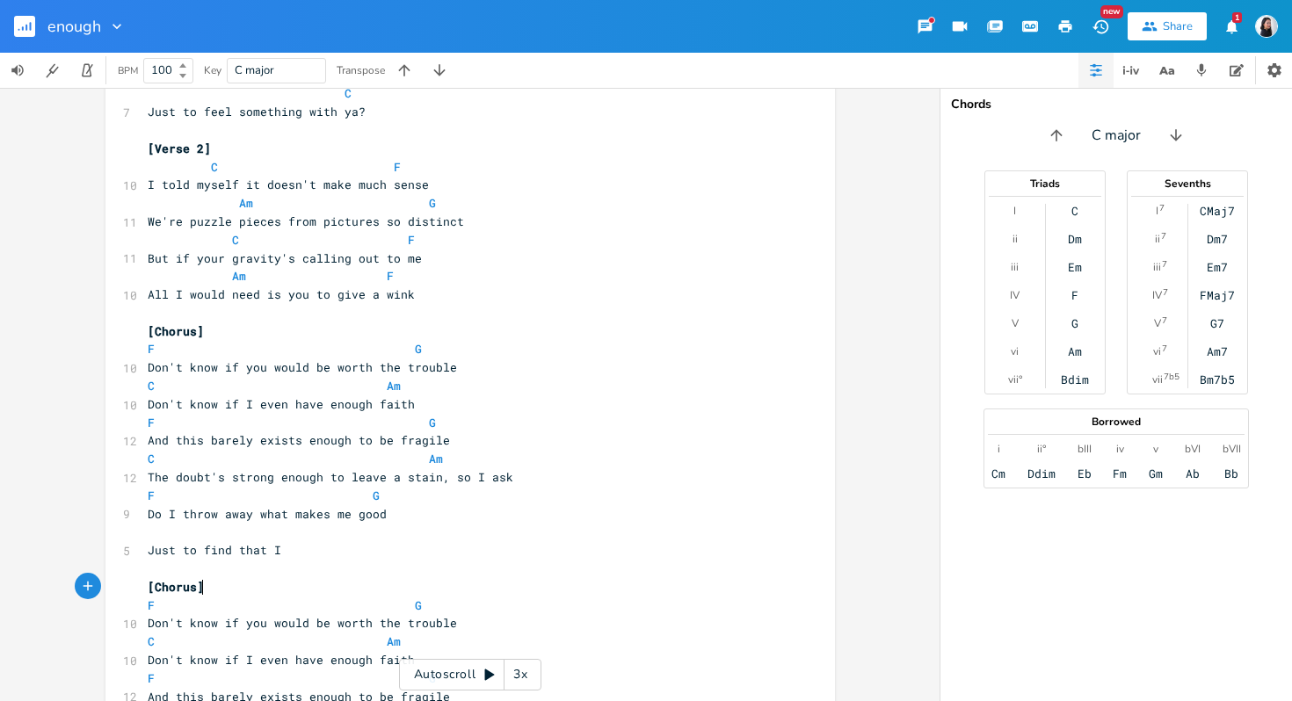
scroll to position [467, 0]
click at [409, 278] on pre "Am F" at bounding box center [461, 274] width 634 height 18
type textarea "G"
click at [397, 115] on pre "Just to feel something with ya?" at bounding box center [461, 110] width 634 height 18
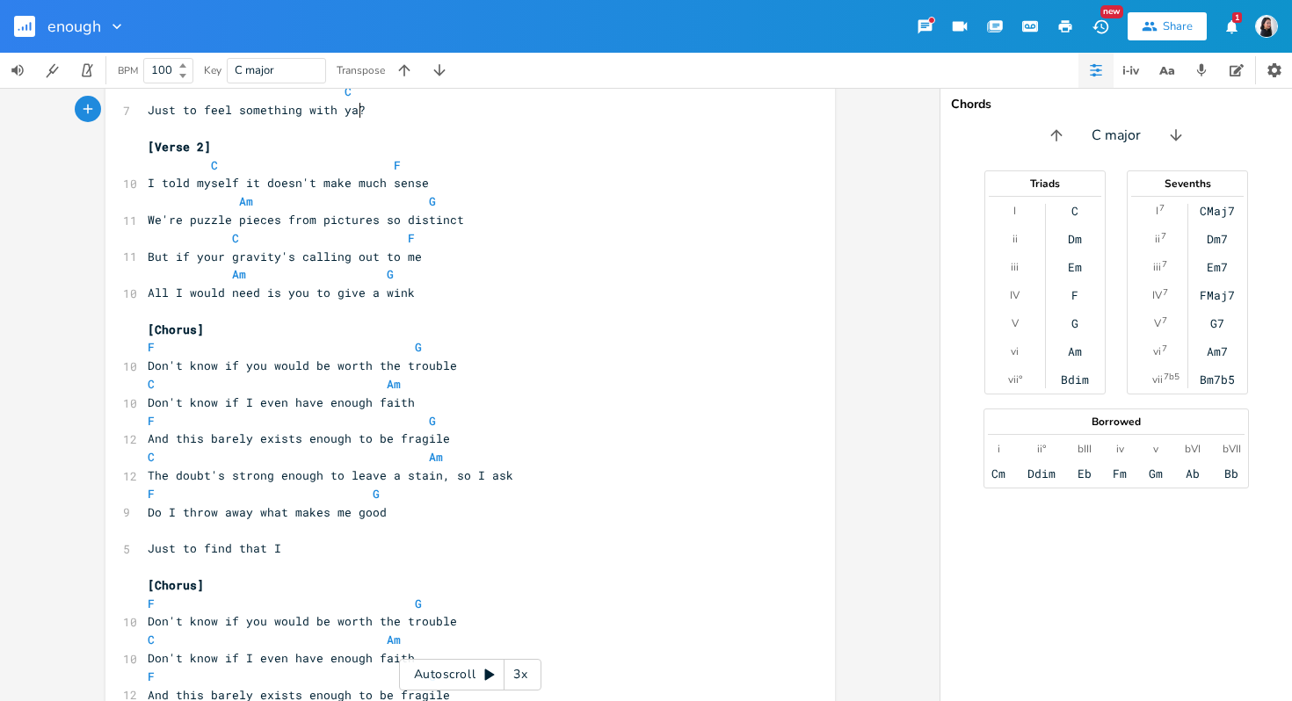
type textarea "\\"
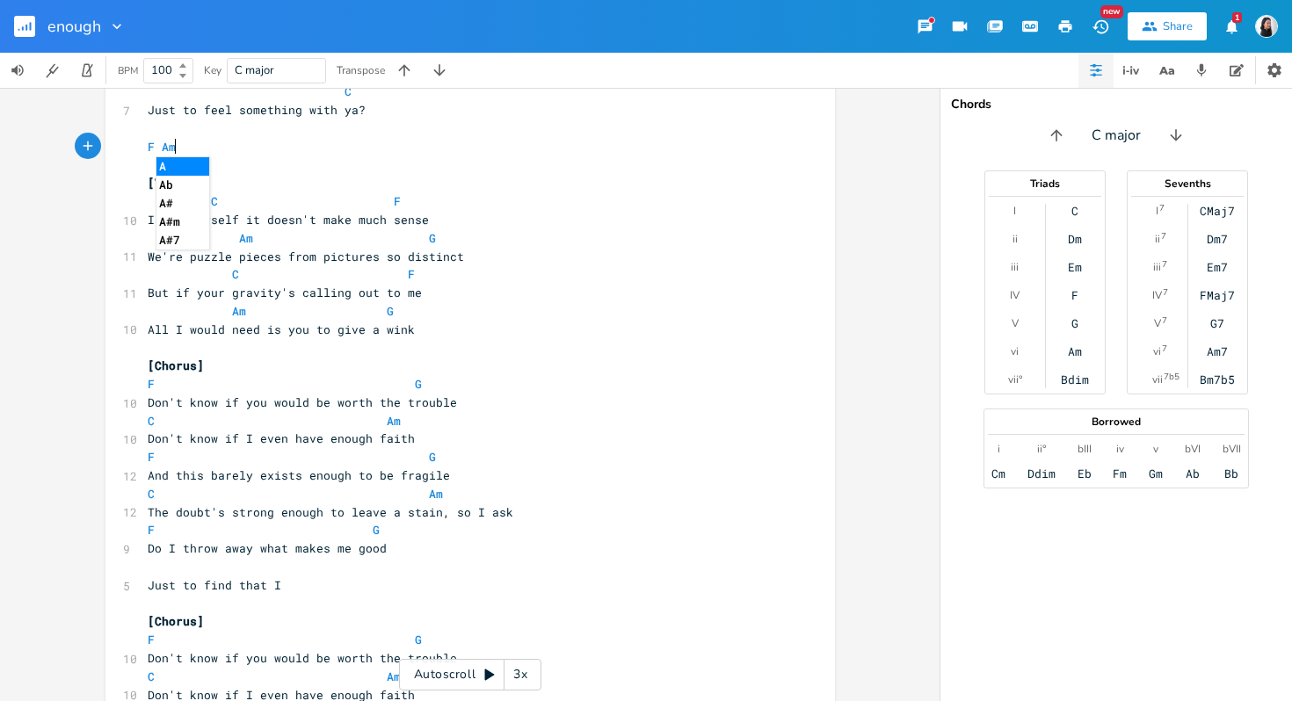
type textarea "F Am G"
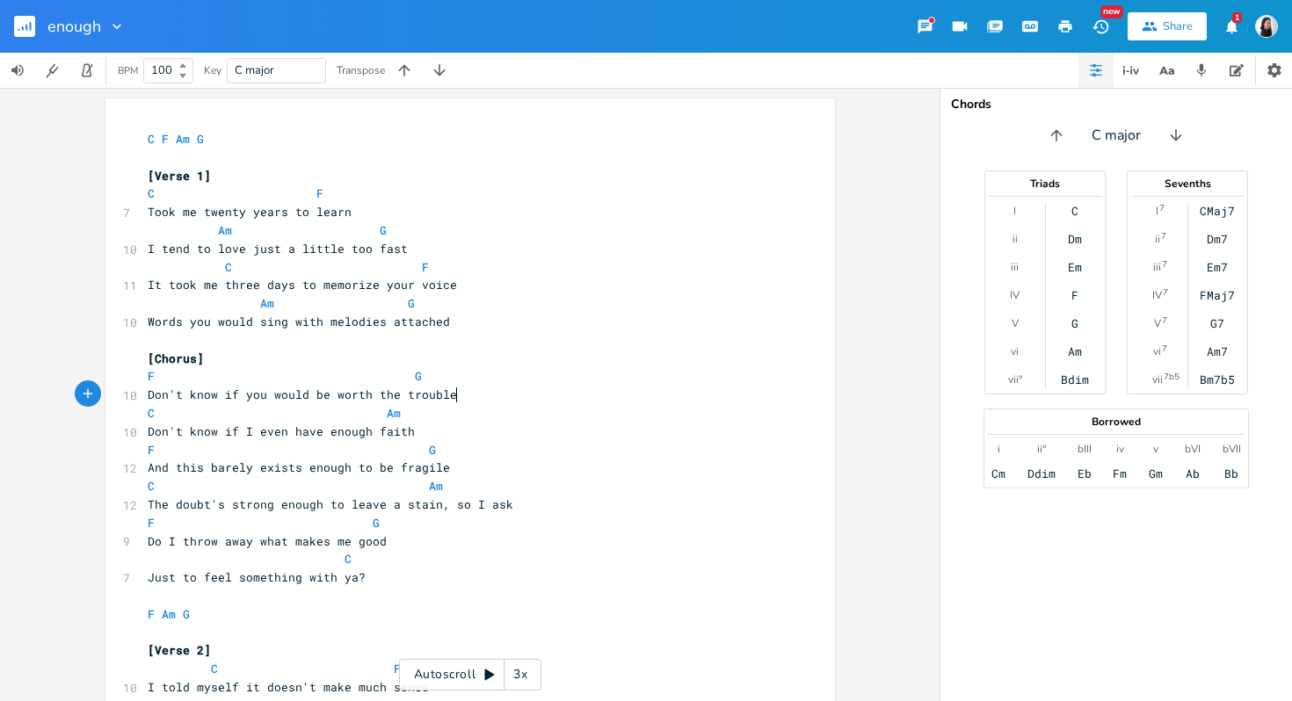
click at [566, 394] on pre "Don't know if you would be worth the trouble" at bounding box center [461, 395] width 634 height 18
click at [511, 671] on div "3x" at bounding box center [520, 675] width 32 height 32
click at [511, 671] on div "4x" at bounding box center [520, 675] width 32 height 32
click at [511, 671] on div "5x" at bounding box center [520, 675] width 32 height 32
click at [511, 671] on div "1x" at bounding box center [520, 675] width 32 height 32
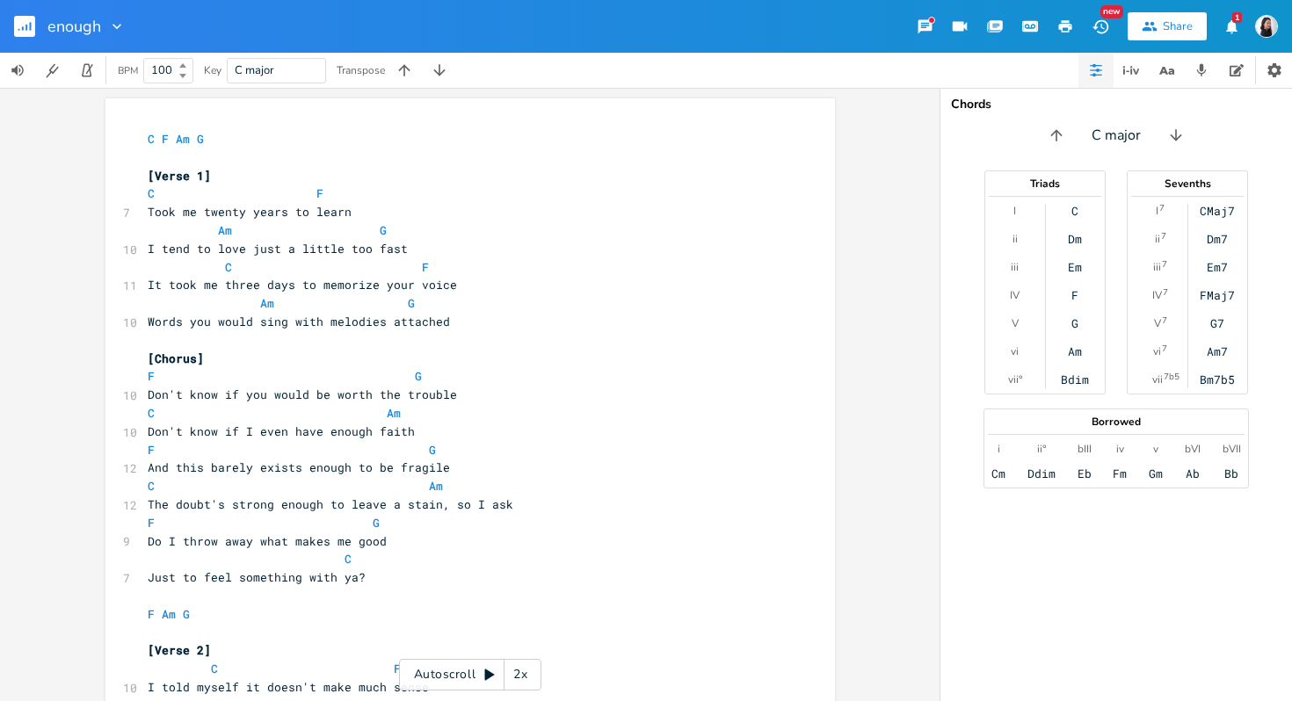
click at [455, 671] on div "Autoscroll 2x" at bounding box center [470, 675] width 142 height 32
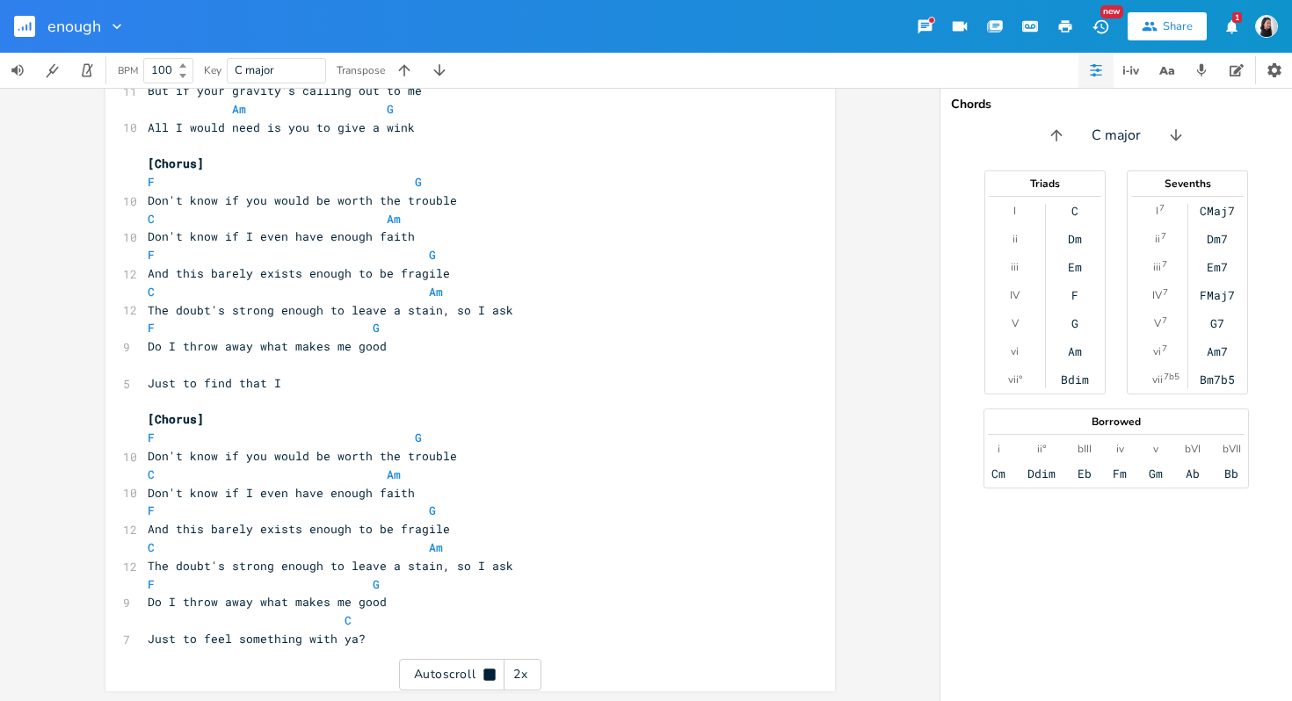
scroll to position [670, 0]
